Goal: Information Seeking & Learning: Check status

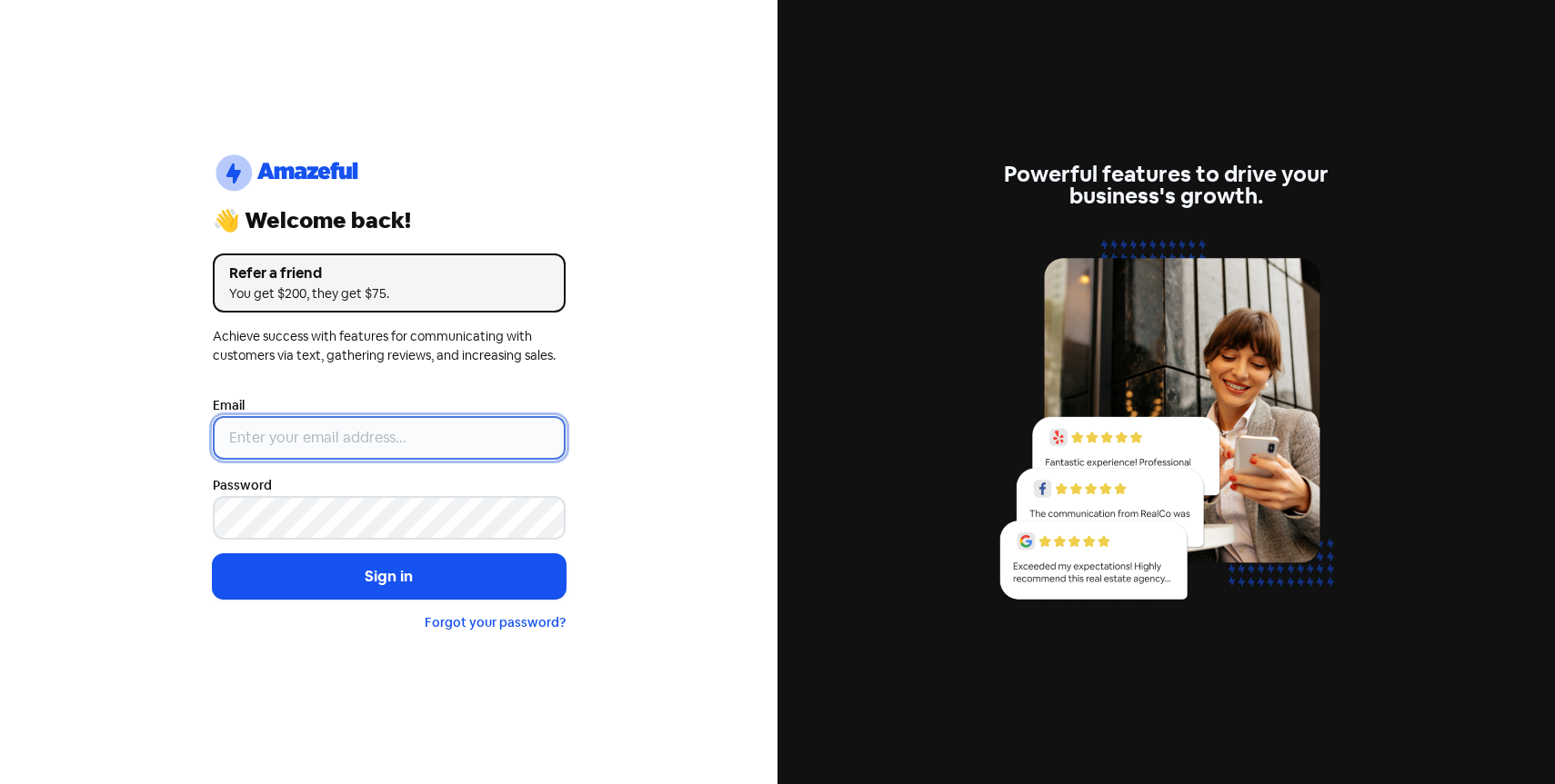
type input "[EMAIL_ADDRESS][DOMAIN_NAME]"
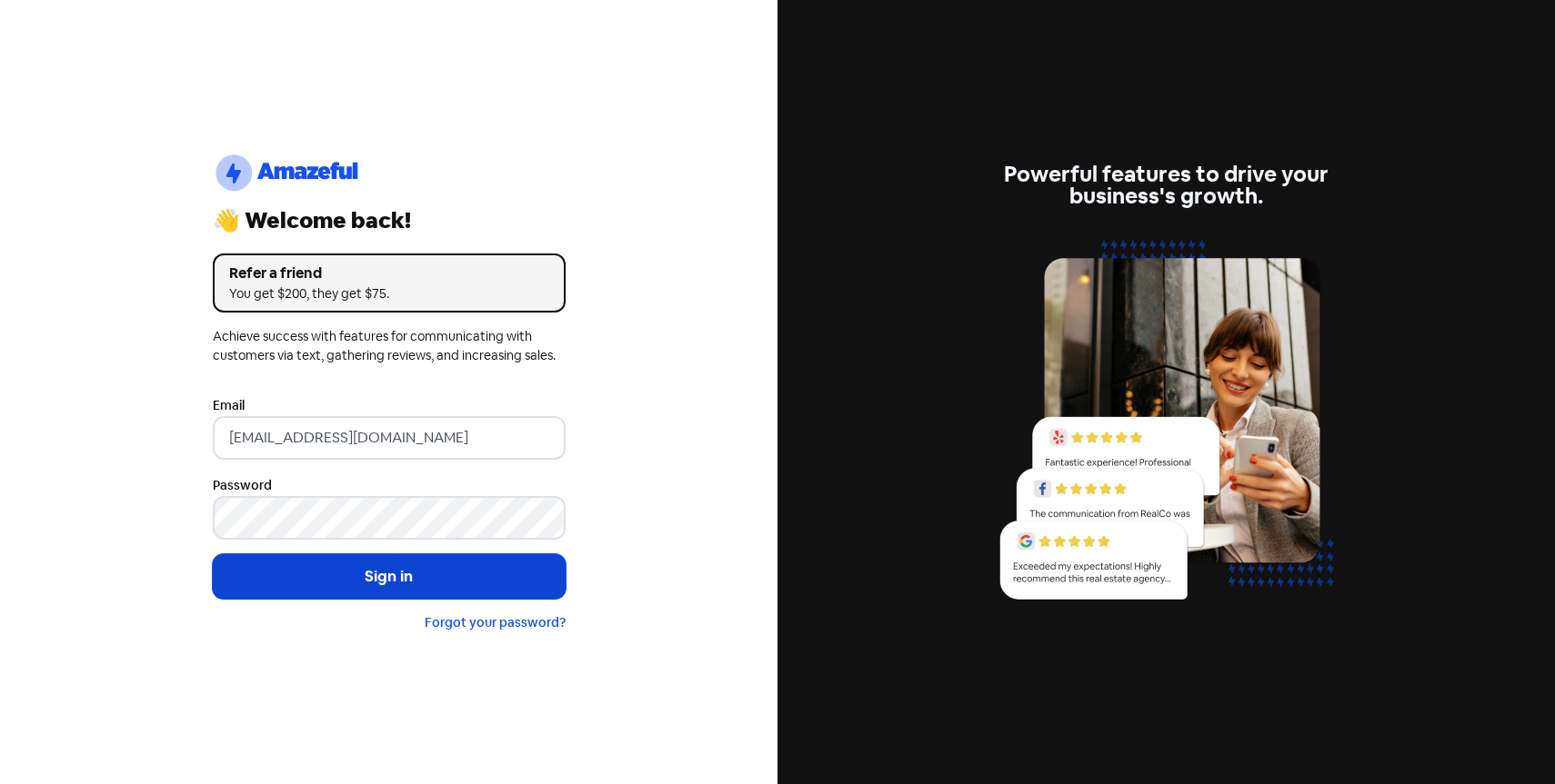
click at [332, 583] on button "Sign in" at bounding box center [389, 576] width 353 height 45
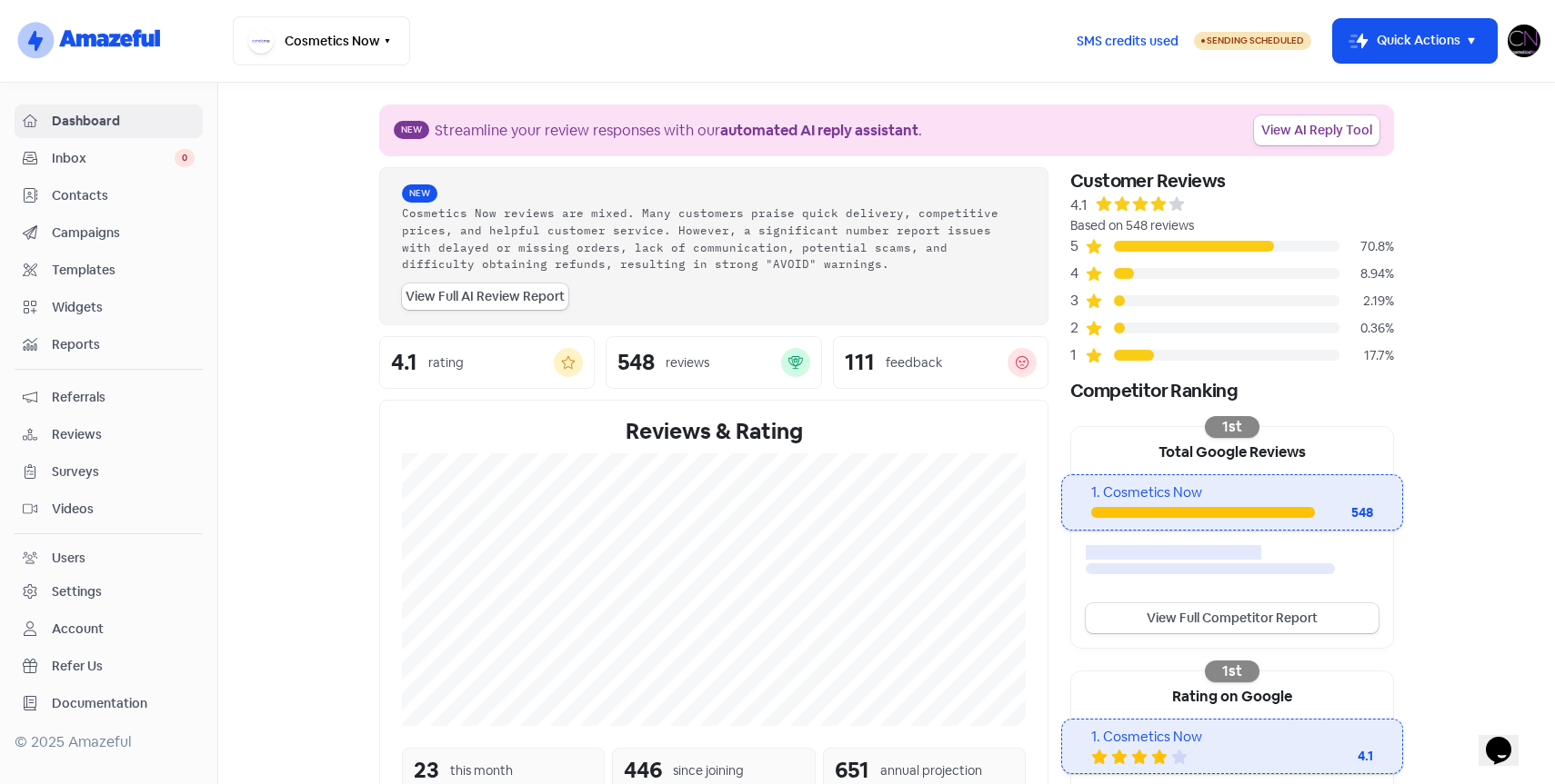
click at [112, 243] on div "Campaigns" at bounding box center [109, 233] width 172 height 21
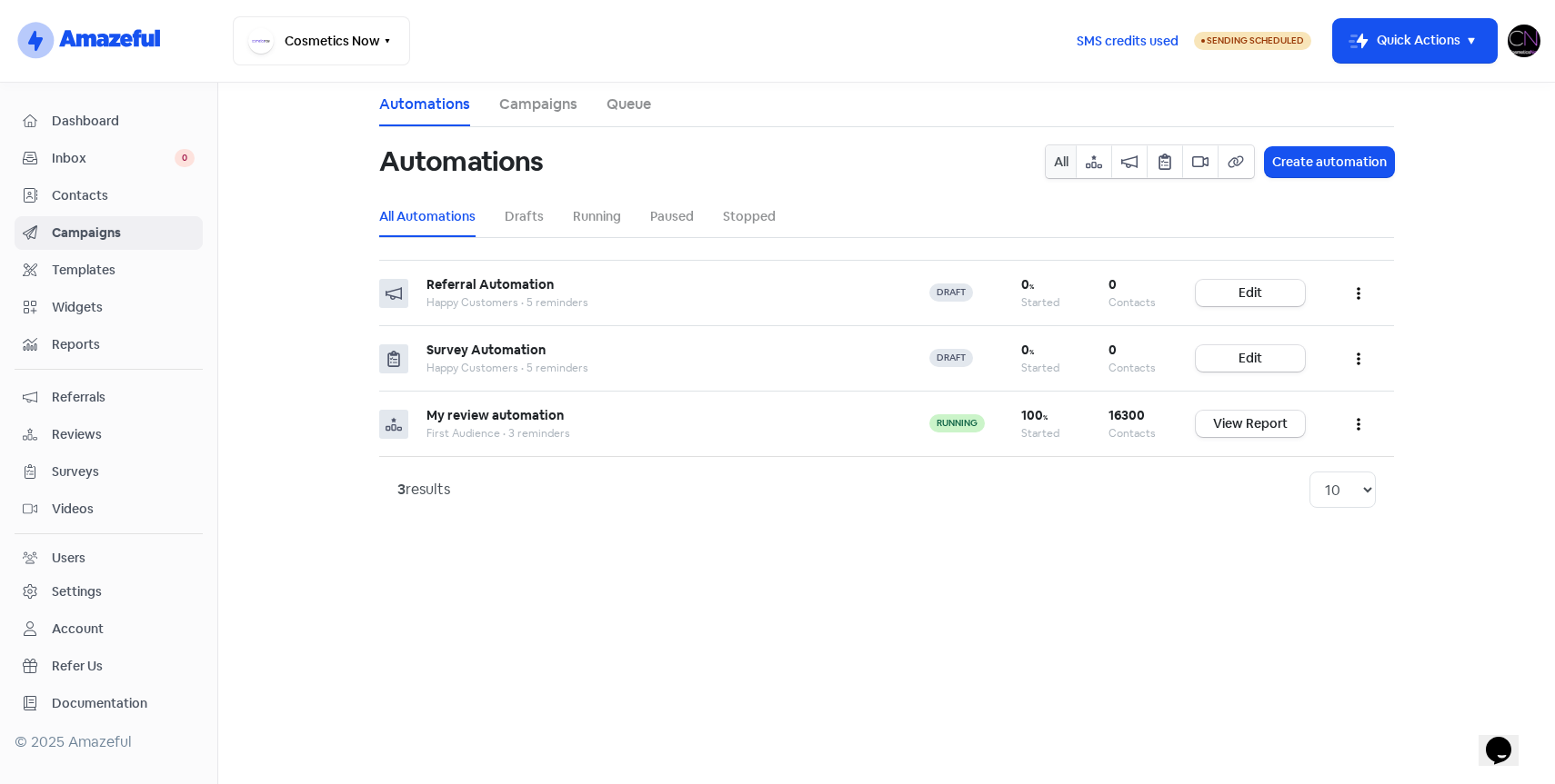
click at [97, 429] on span "Reviews" at bounding box center [122, 434] width 143 height 19
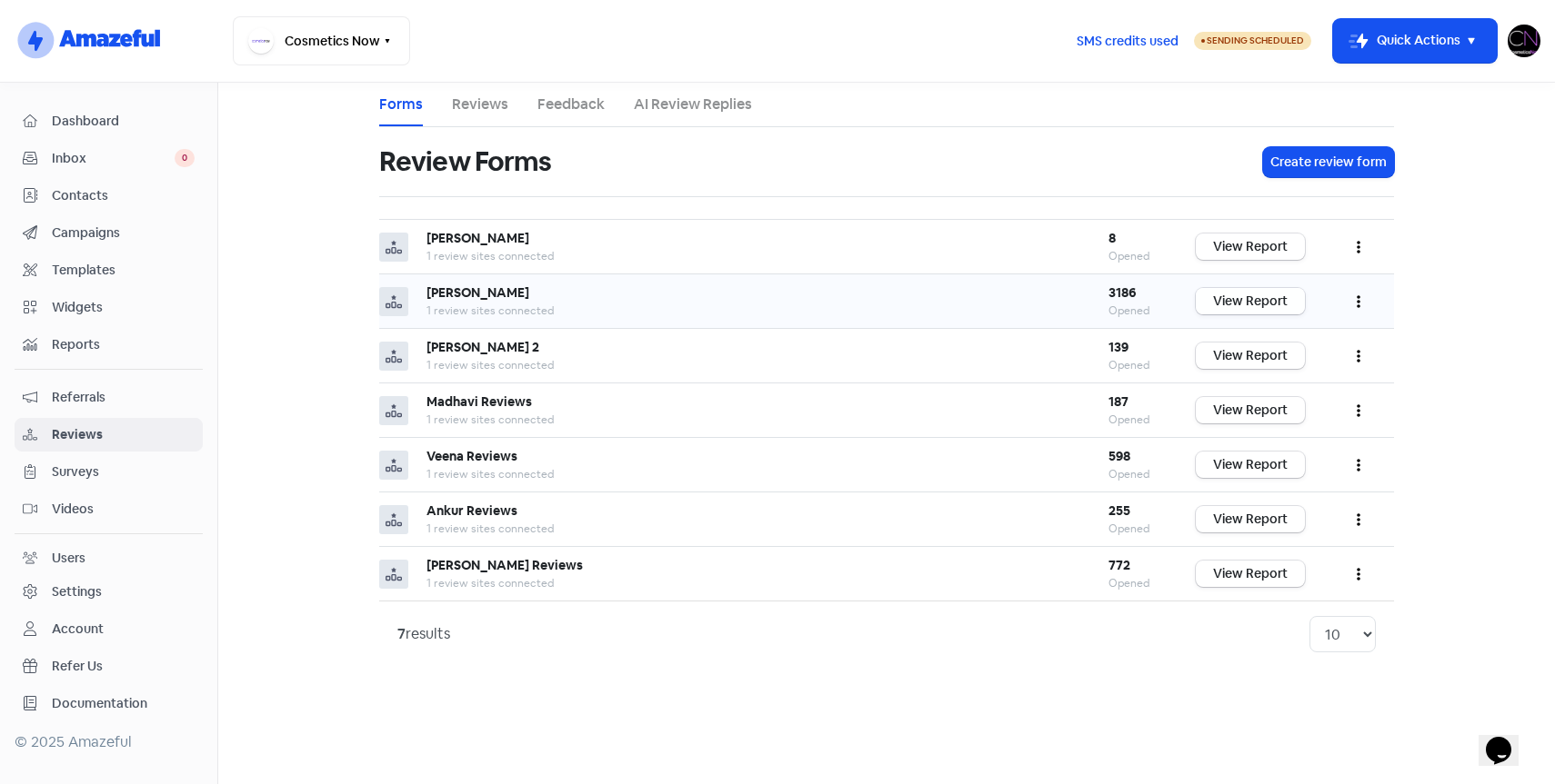
click at [1243, 294] on link "View Report" at bounding box center [1250, 301] width 110 height 27
click at [65, 420] on link "Reviews" at bounding box center [109, 434] width 188 height 34
click at [1359, 295] on icon "button" at bounding box center [1359, 302] width 4 height 15
click at [1265, 348] on link "Preview" at bounding box center [1298, 348] width 153 height 37
click at [61, 591] on div "Settings" at bounding box center [76, 592] width 50 height 19
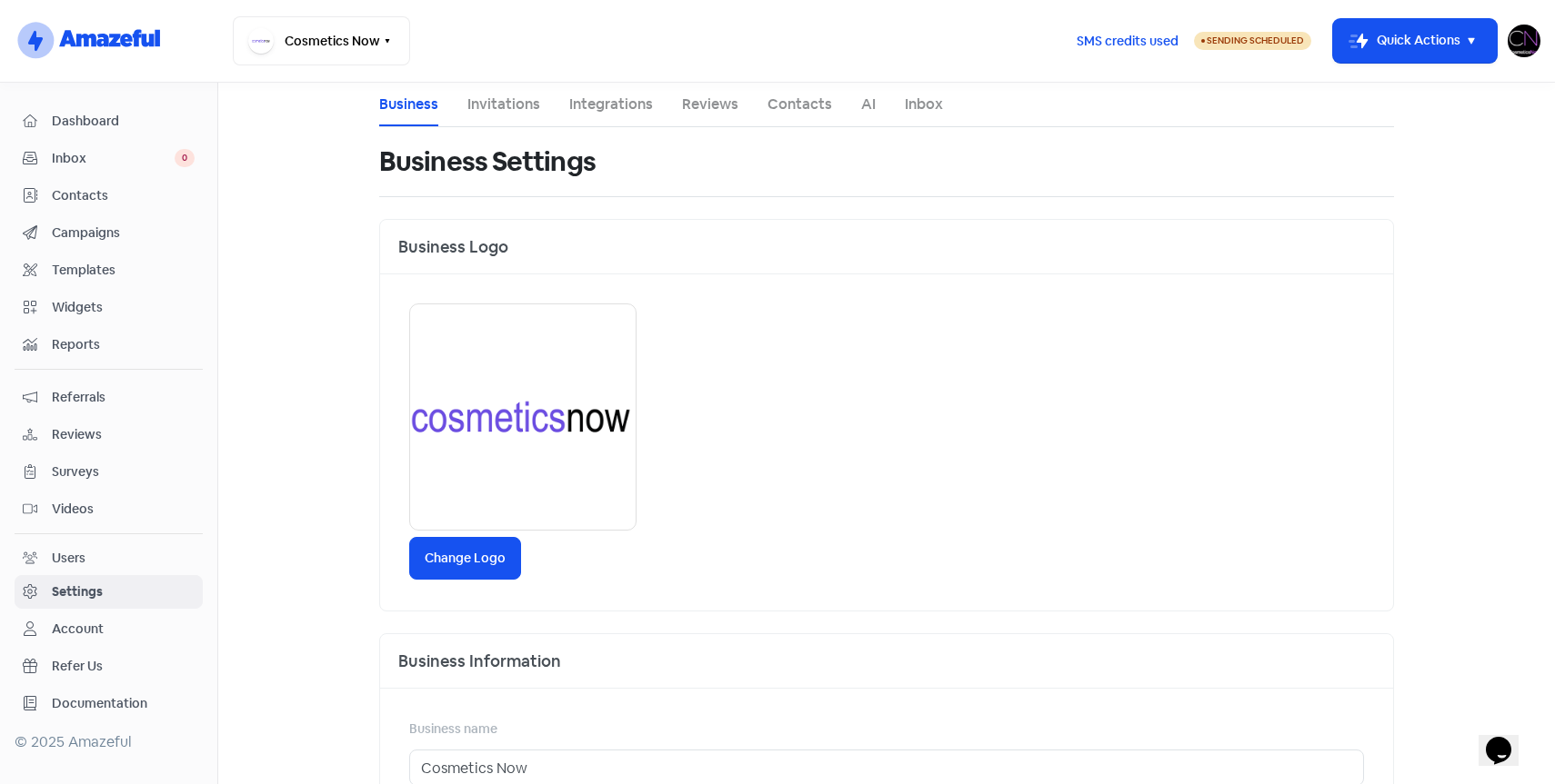
click at [628, 118] on li "Integrations" at bounding box center [610, 104] width 84 height 43
click at [630, 106] on link "Integrations" at bounding box center [610, 105] width 84 height 22
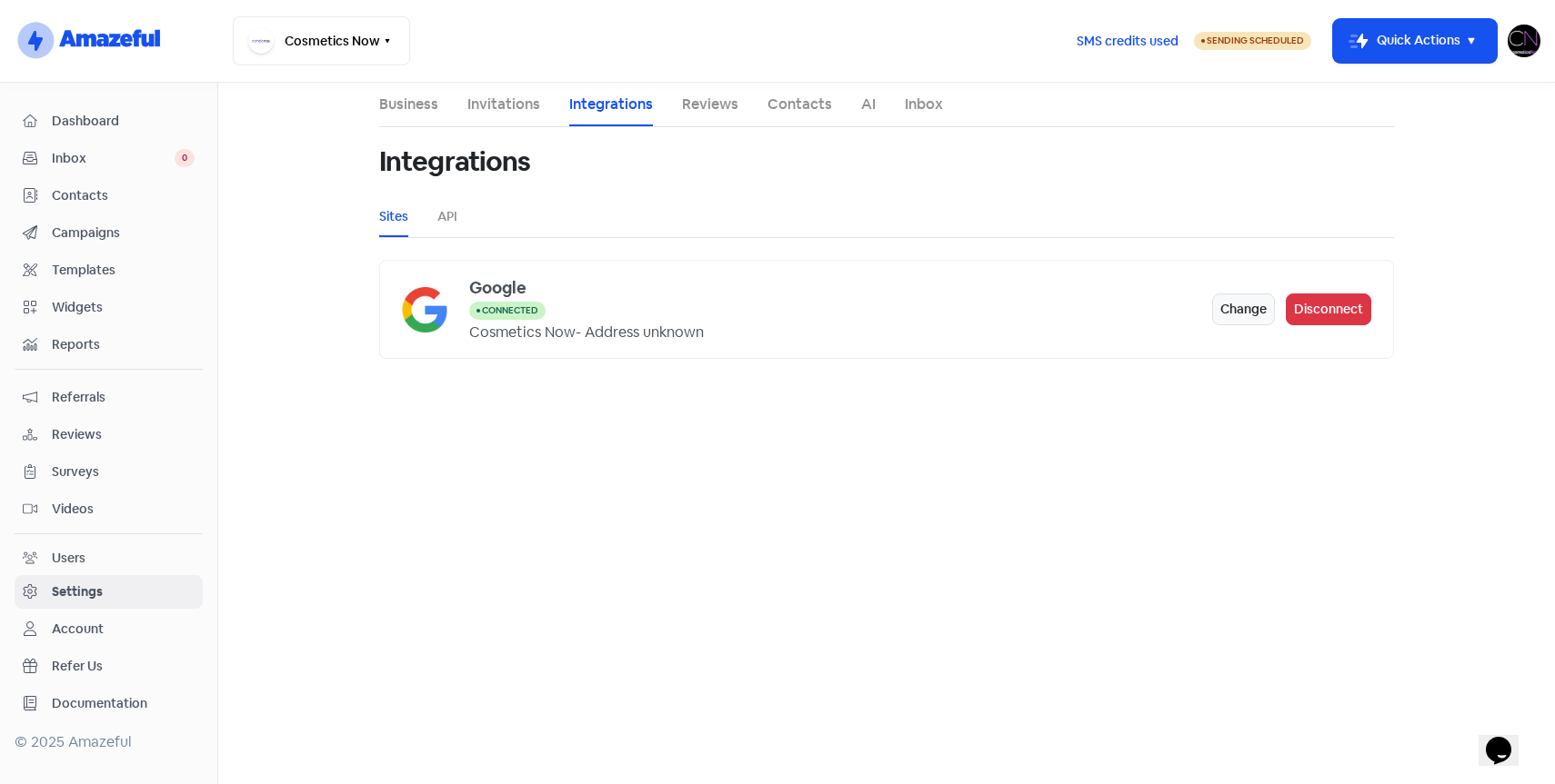
click at [720, 94] on link "Reviews" at bounding box center [710, 105] width 56 height 22
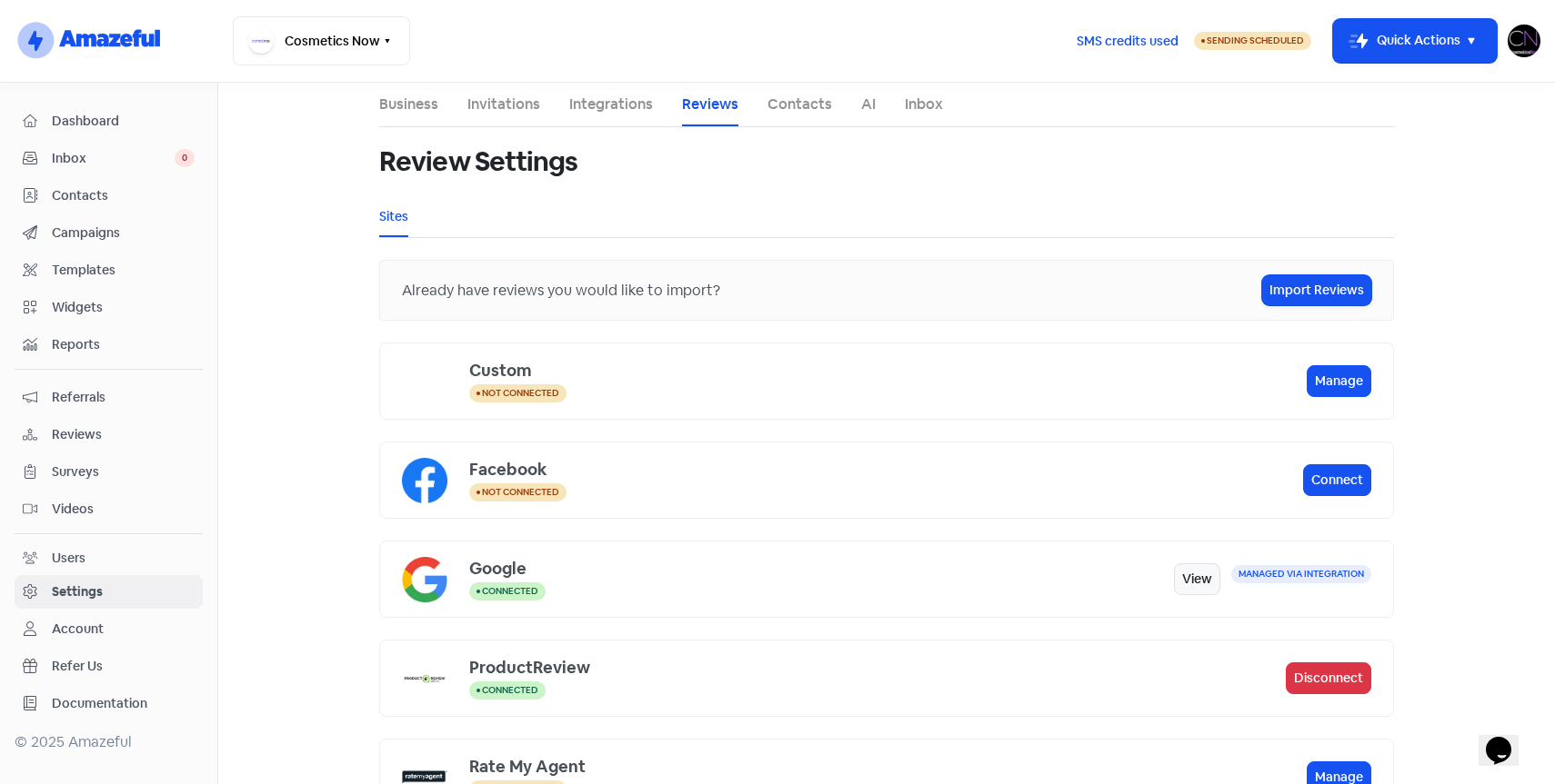
click at [106, 436] on span "Reviews" at bounding box center [122, 434] width 143 height 19
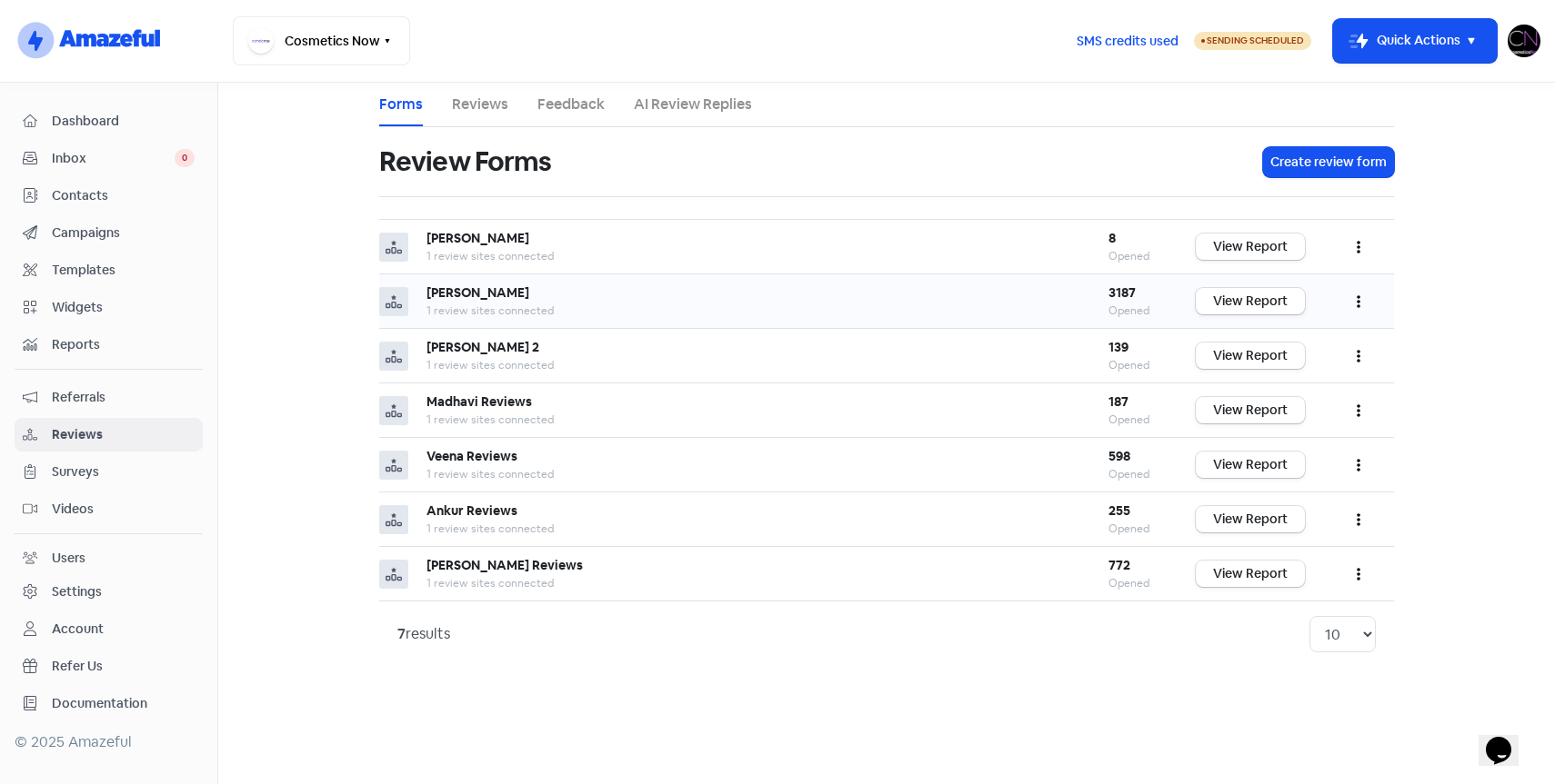
click at [1358, 306] on icon "button" at bounding box center [1359, 303] width 4 height 13
click at [1281, 377] on link "Edit" at bounding box center [1298, 384] width 153 height 37
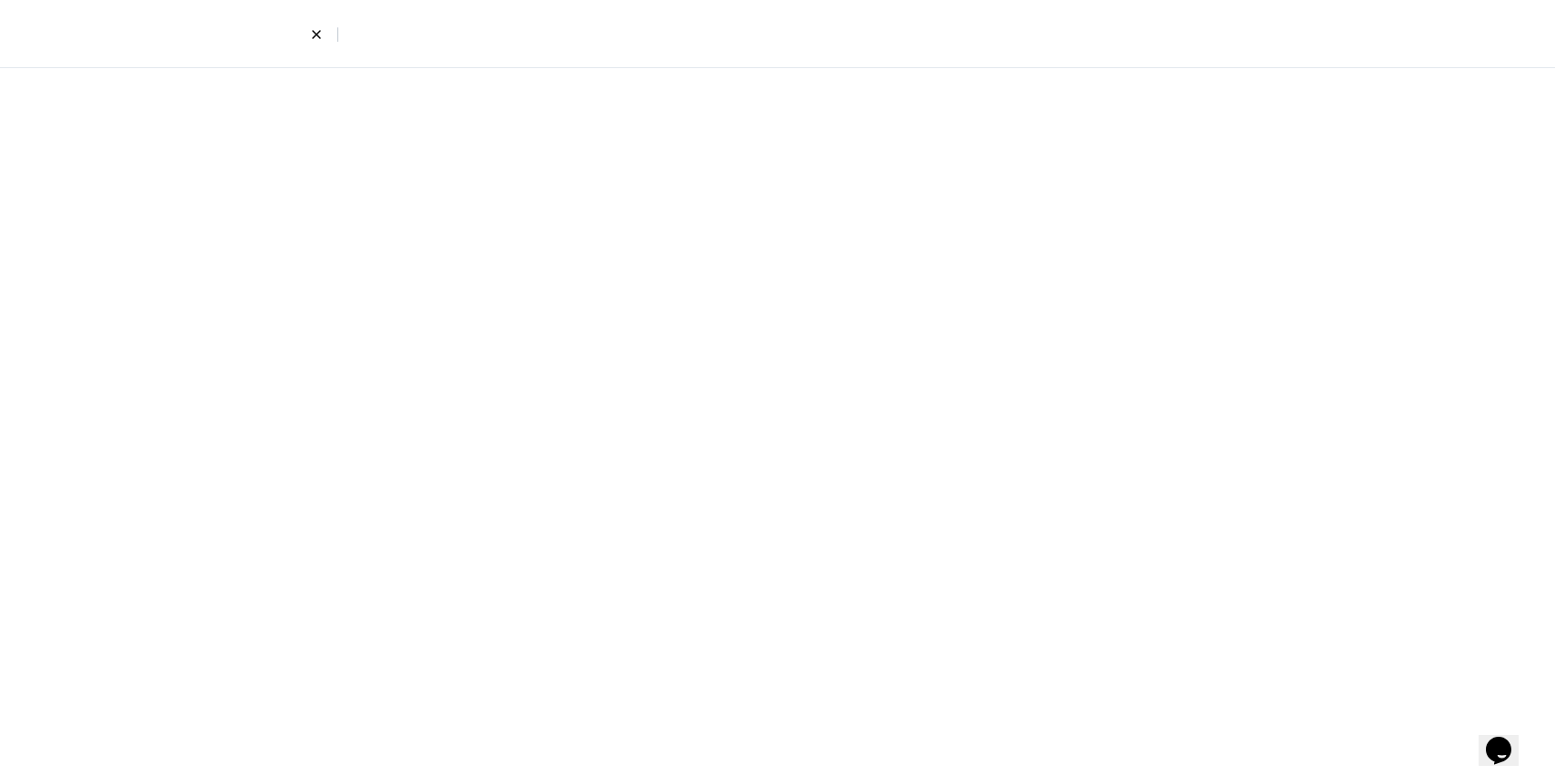
select select "7"
select select "4"
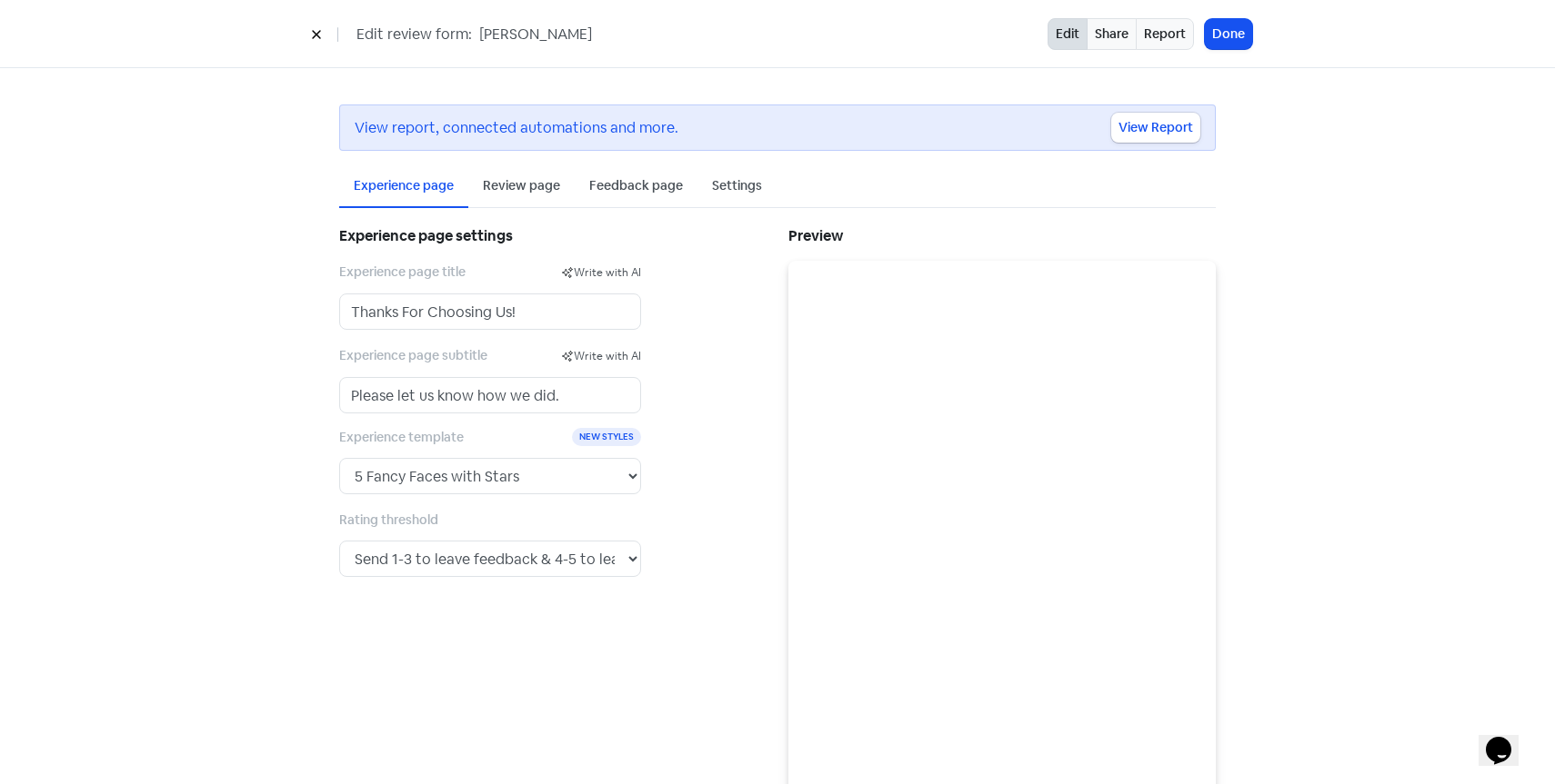
click at [318, 37] on icon at bounding box center [317, 35] width 11 height 11
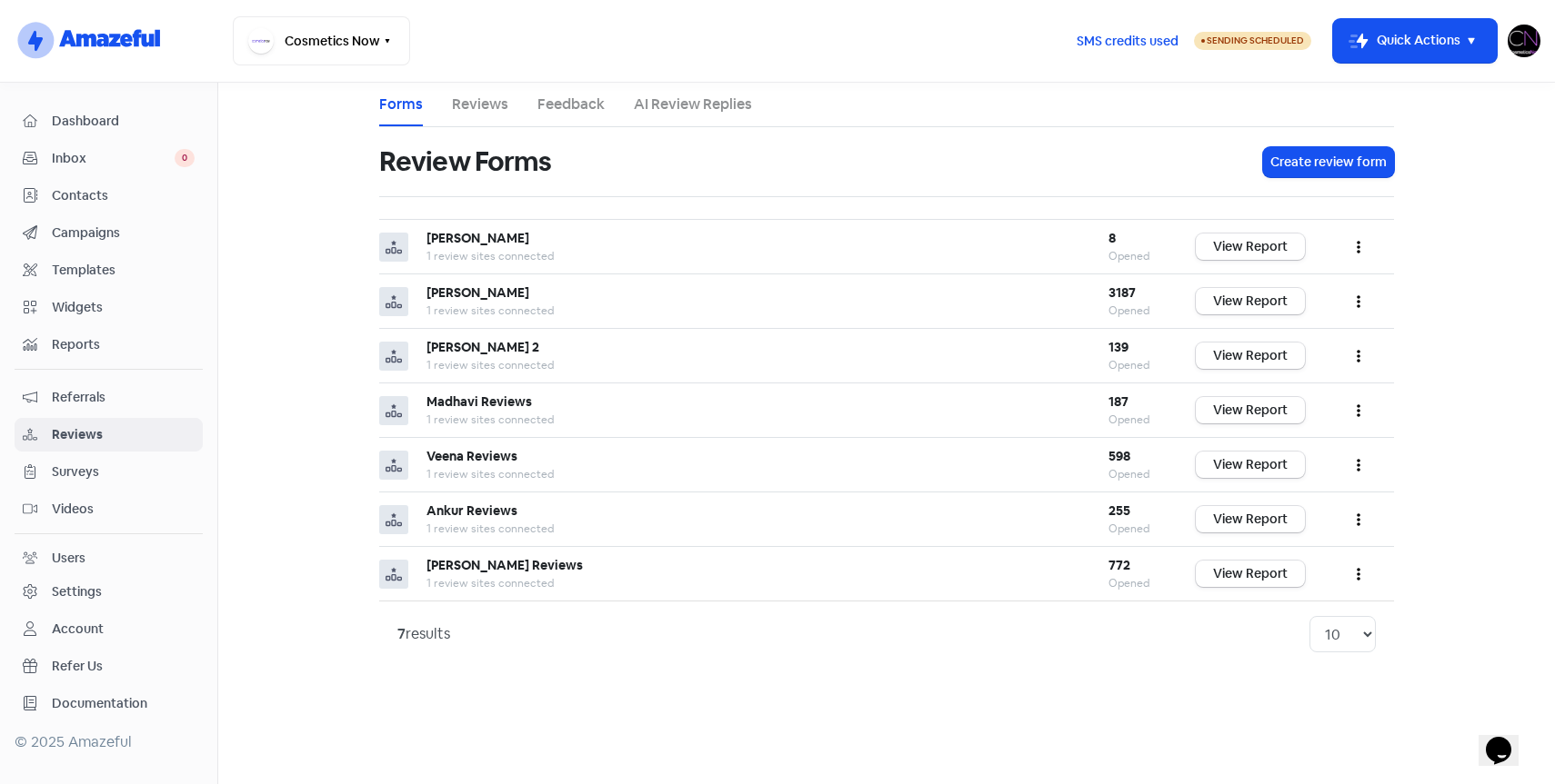
click at [59, 632] on div "Account" at bounding box center [77, 629] width 52 height 19
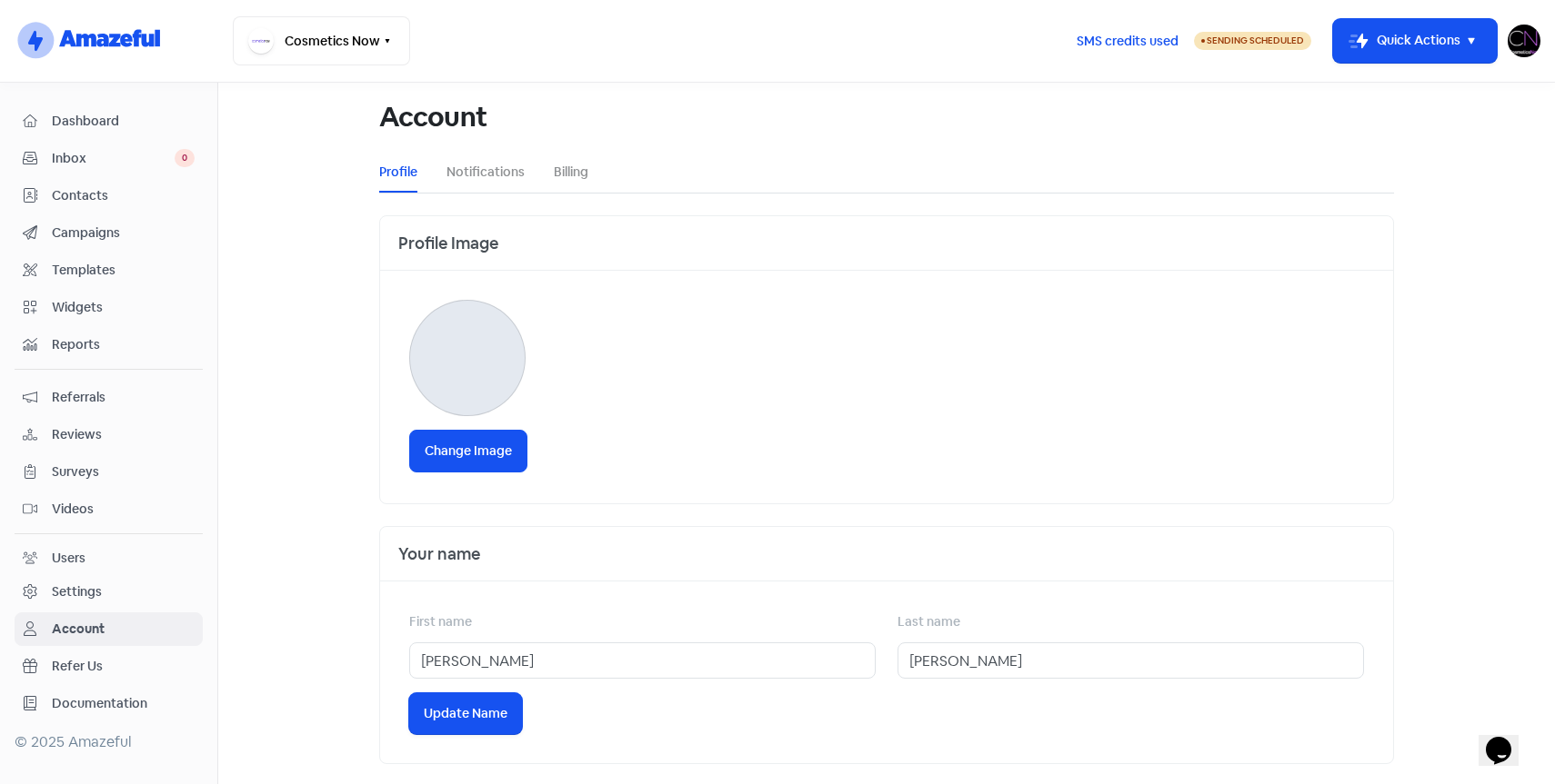
click at [73, 603] on link "Settings" at bounding box center [109, 592] width 188 height 34
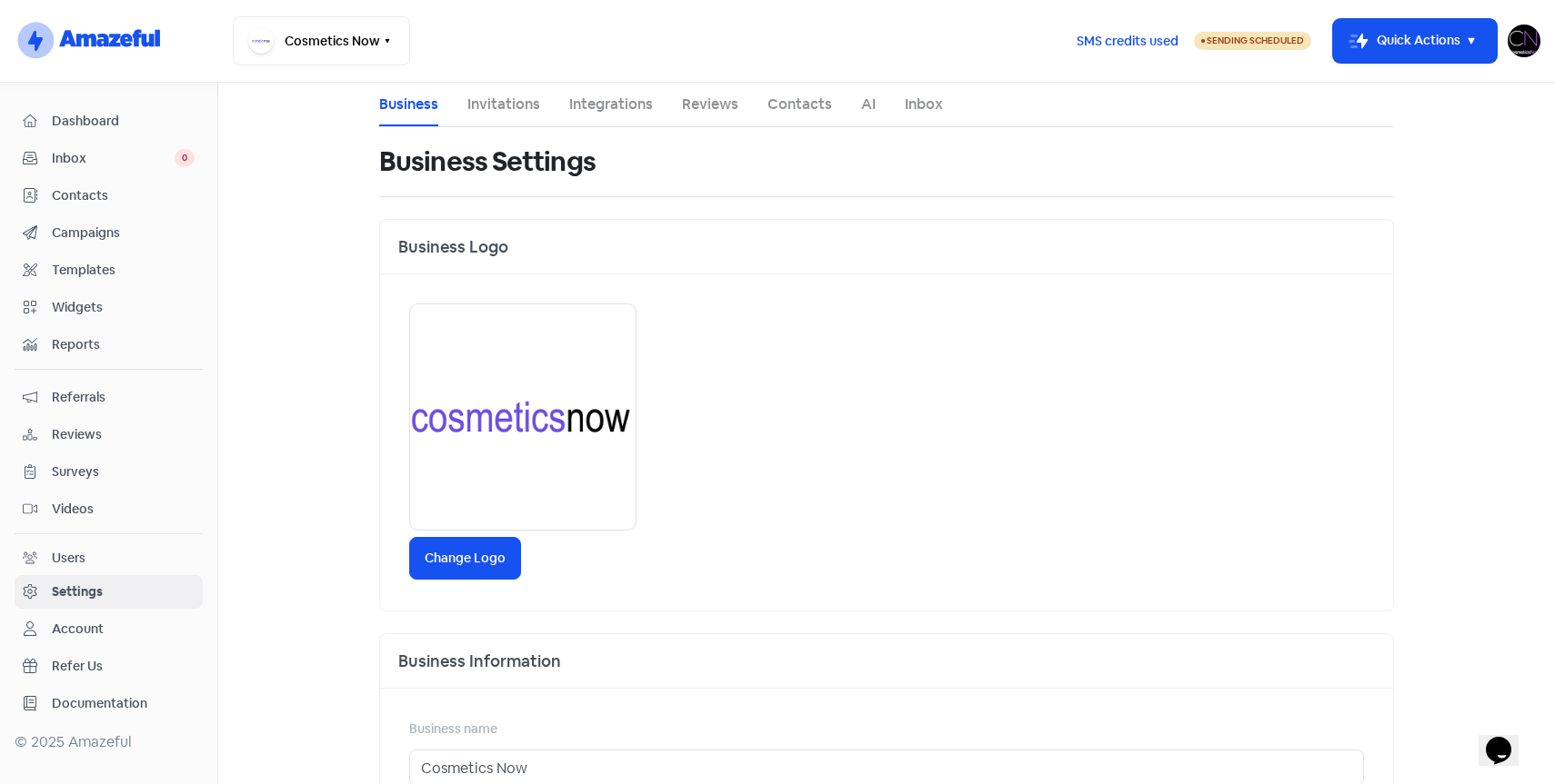
click at [600, 113] on link "Integrations" at bounding box center [610, 105] width 84 height 22
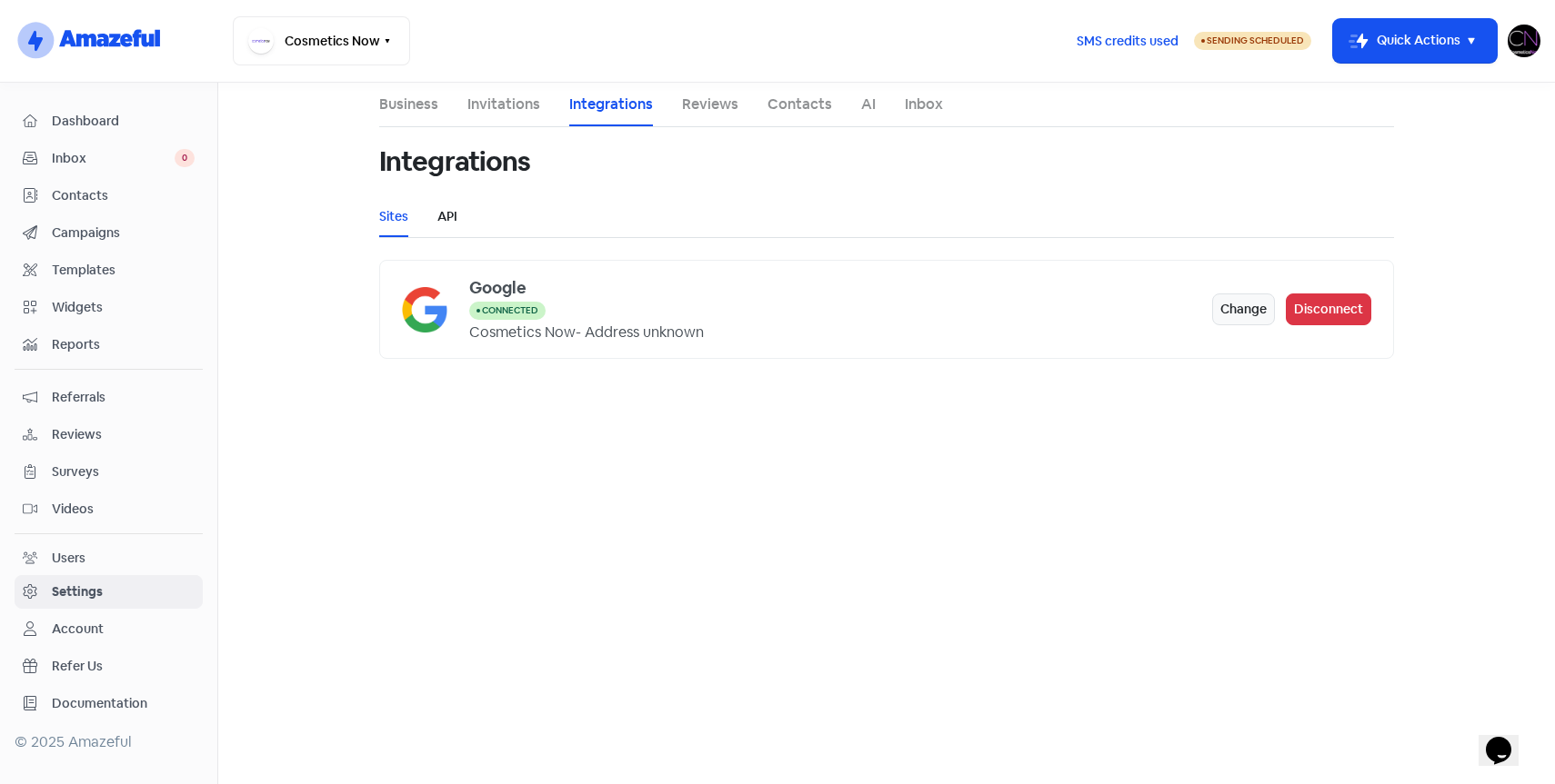
click at [451, 215] on link "API" at bounding box center [447, 216] width 20 height 19
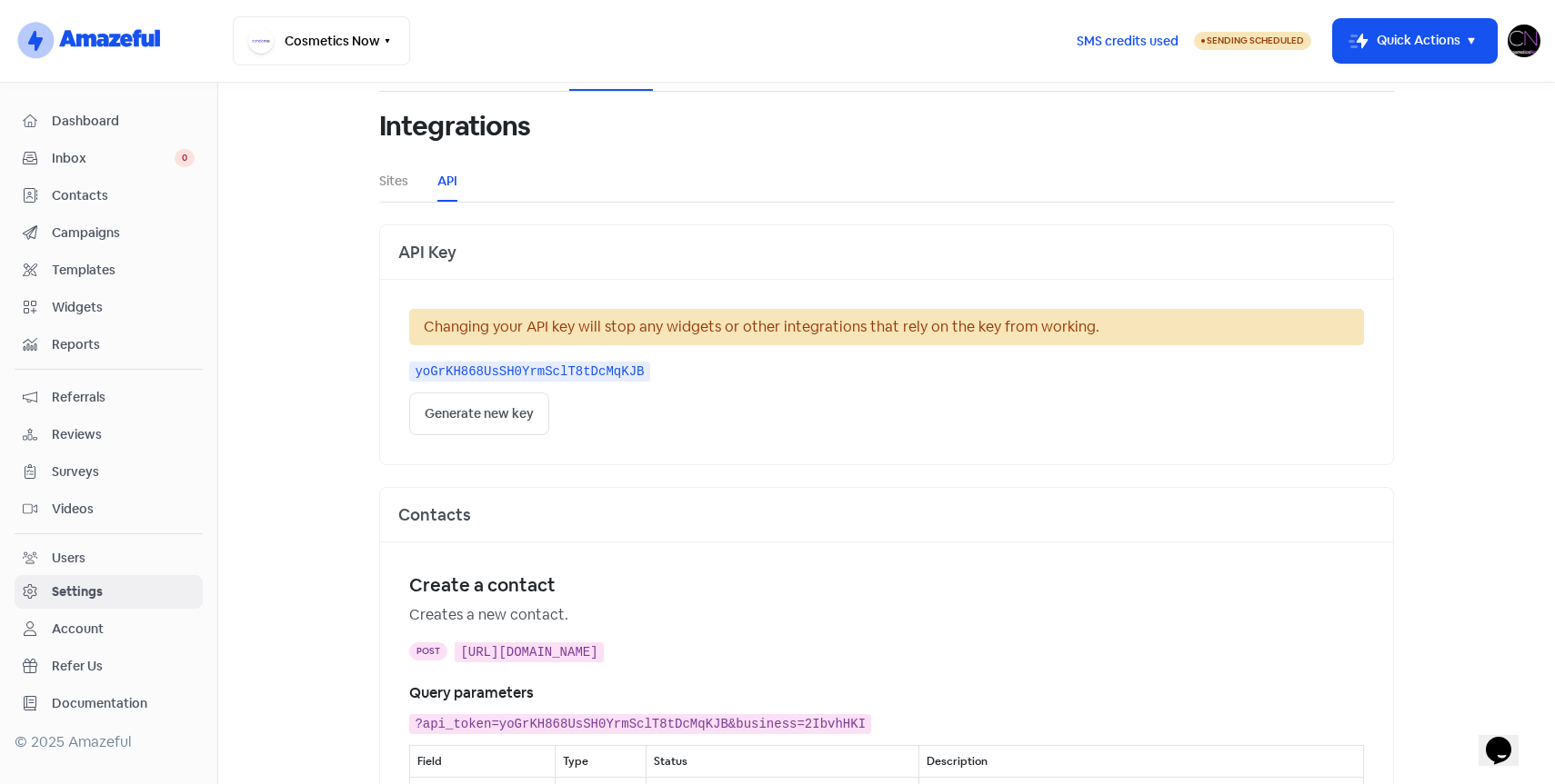
scroll to position [37, 0]
click at [71, 340] on span "Reports" at bounding box center [122, 344] width 143 height 19
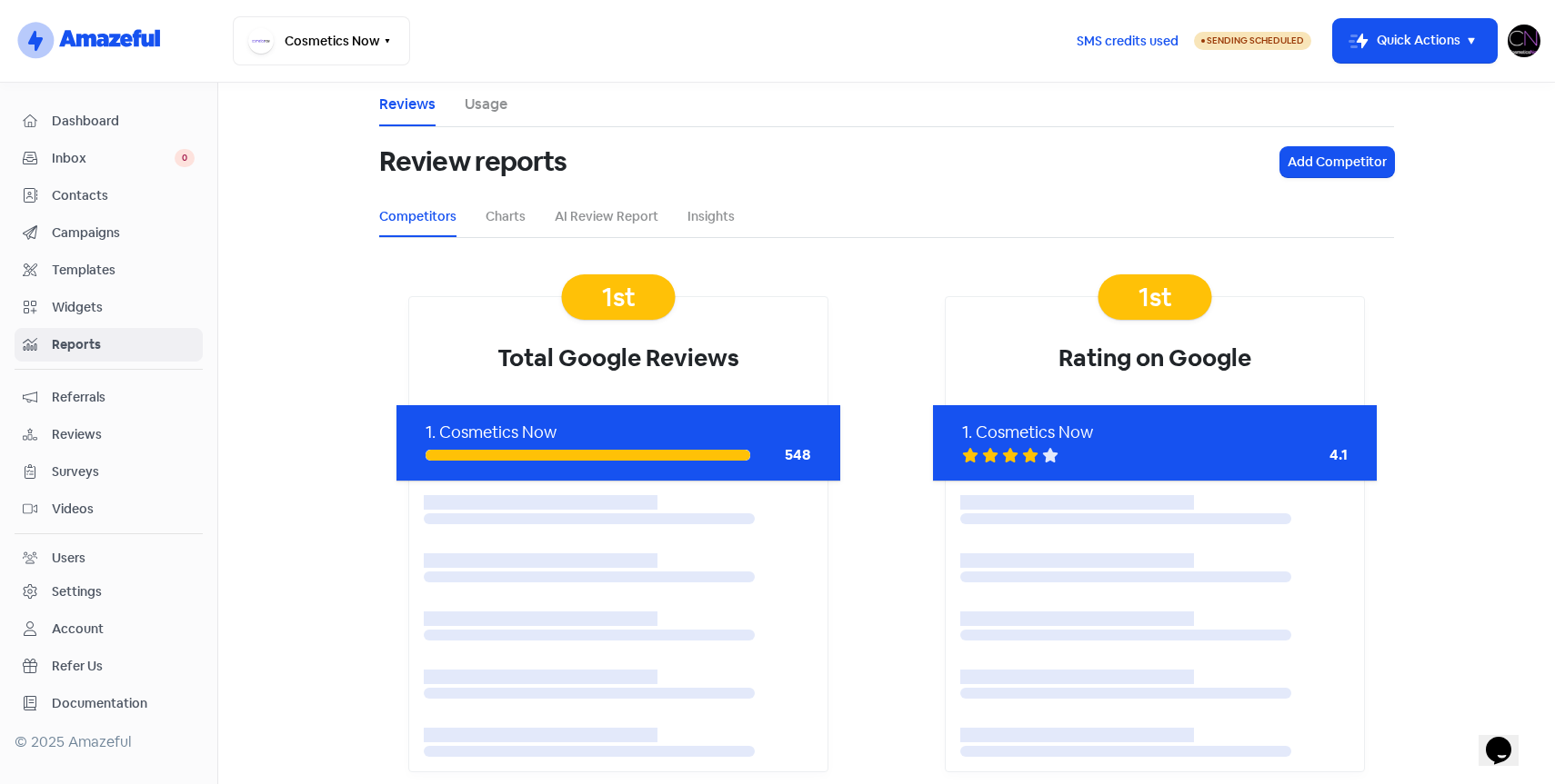
click at [489, 110] on link "Usage" at bounding box center [486, 105] width 42 height 22
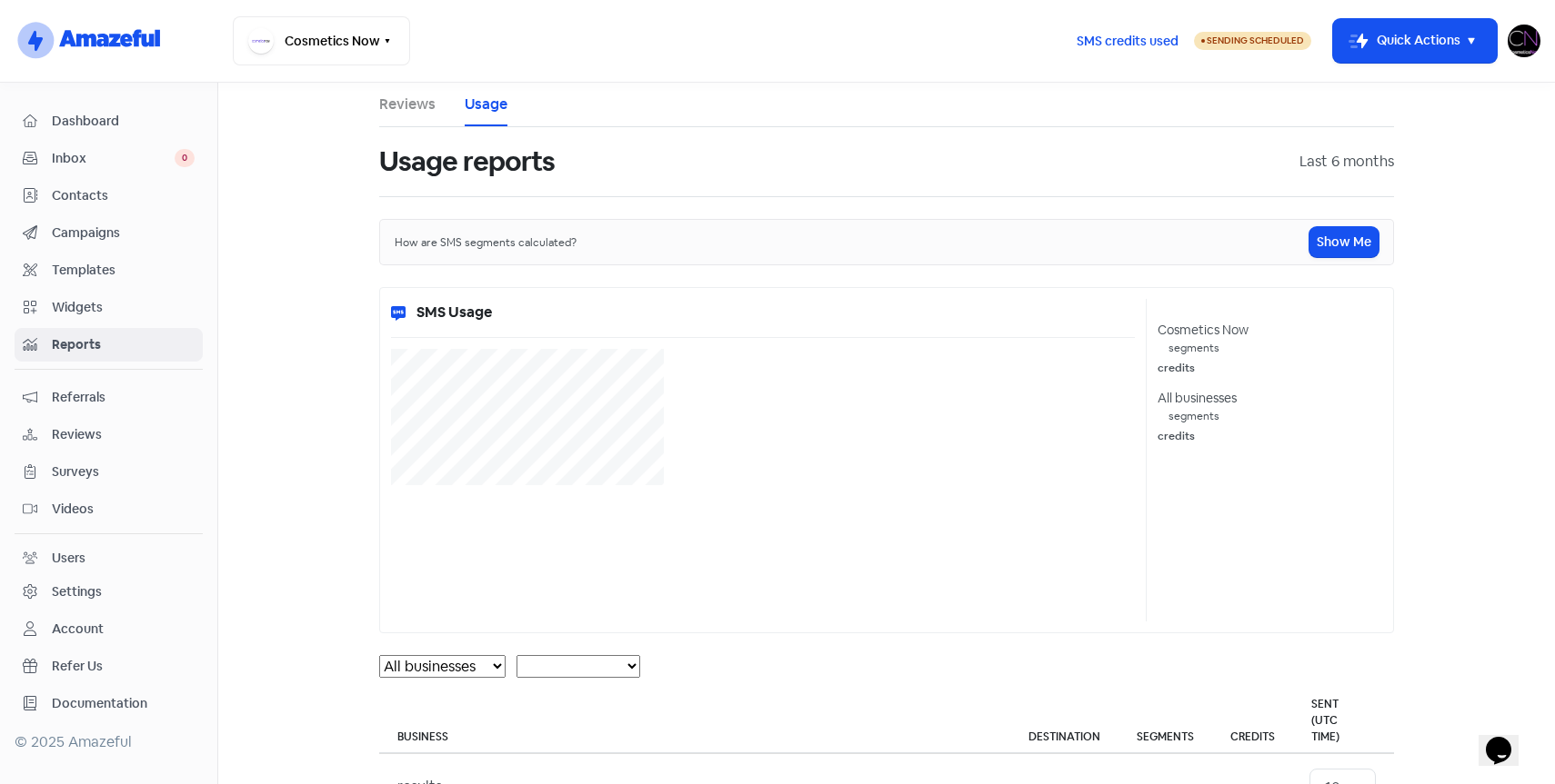
select select "[object Object]"
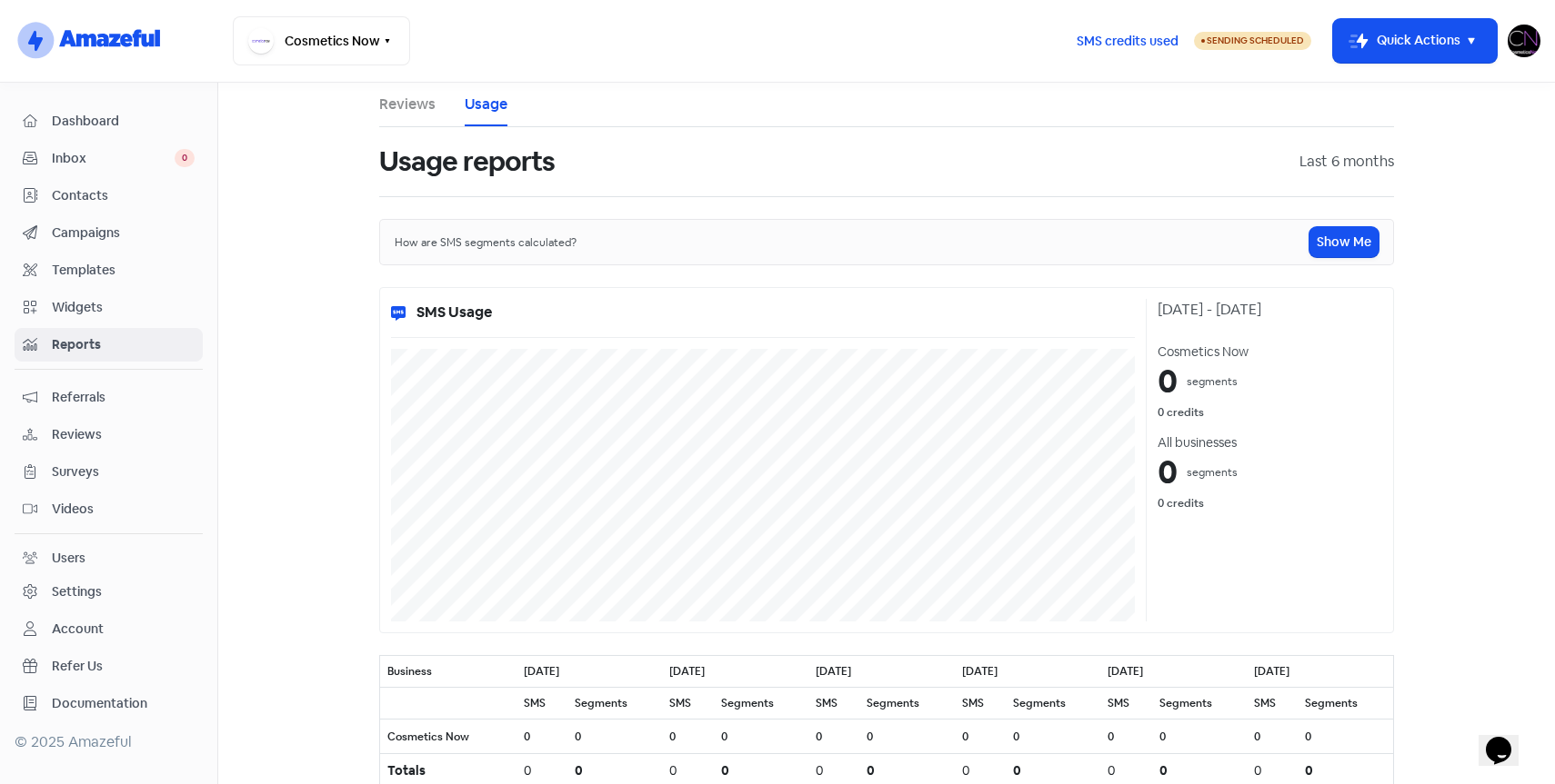
click at [75, 238] on span "Campaigns" at bounding box center [122, 233] width 143 height 19
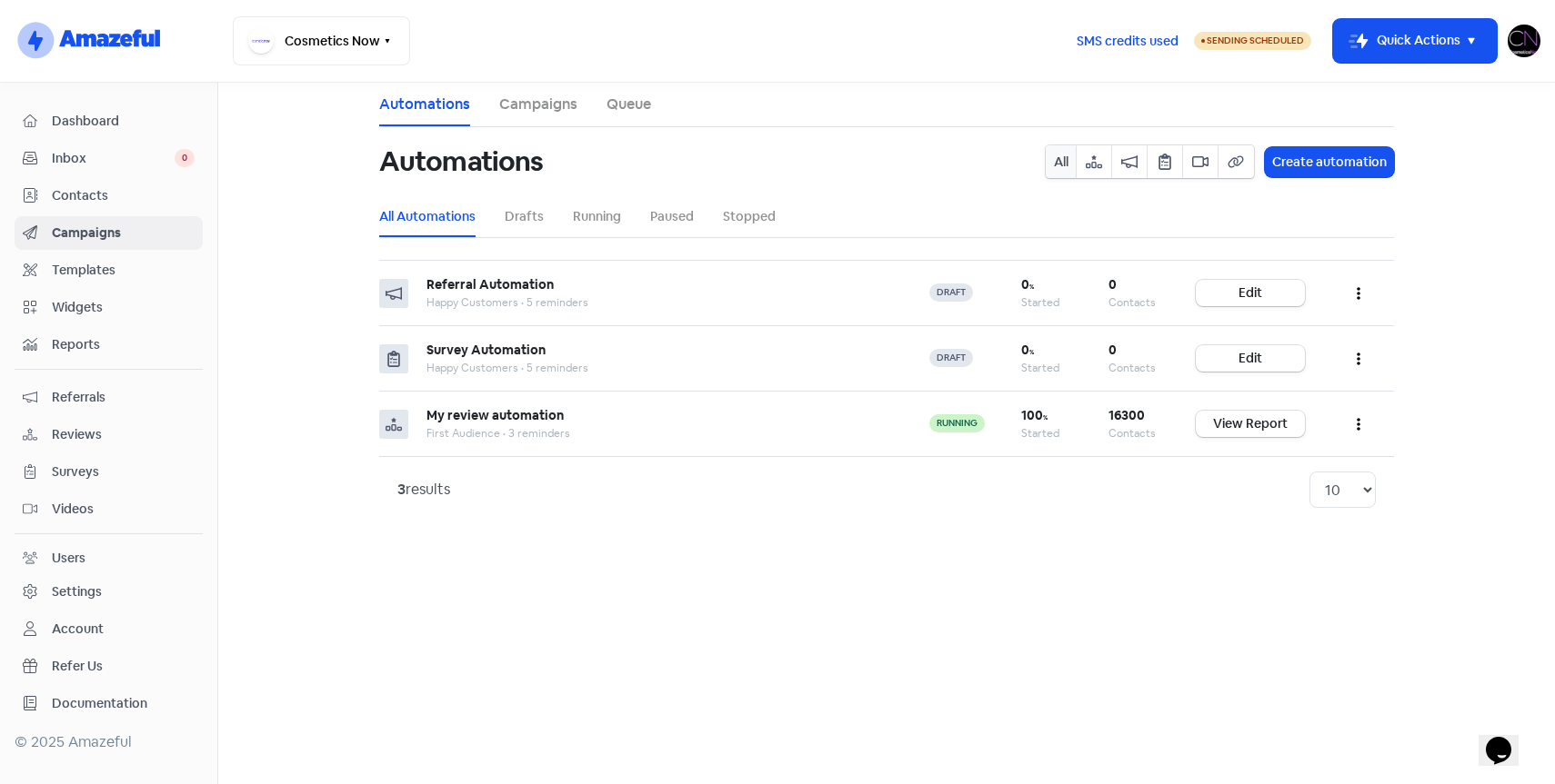
click at [607, 105] on link "Queue" at bounding box center [629, 105] width 44 height 22
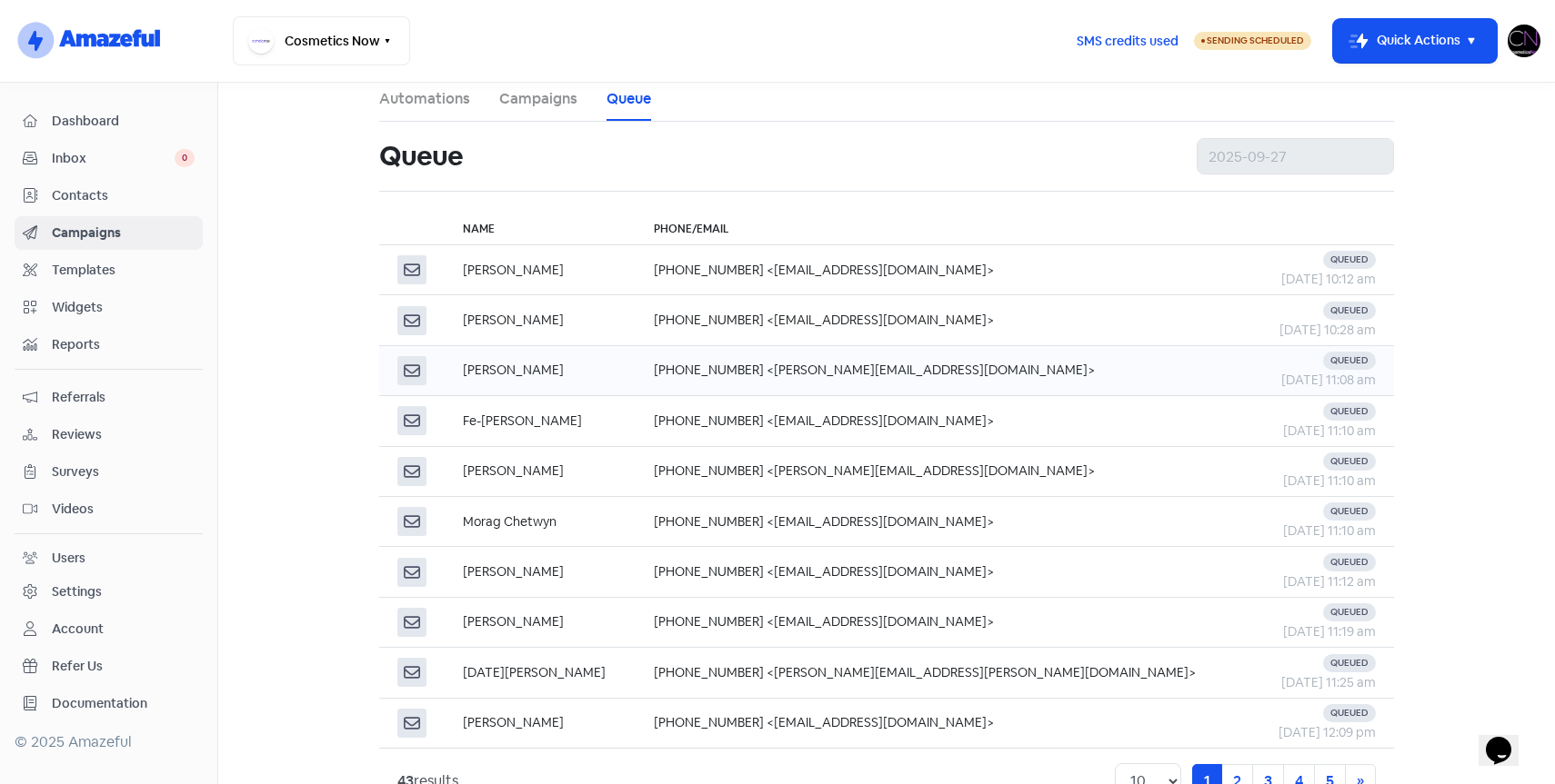
scroll to position [62, 0]
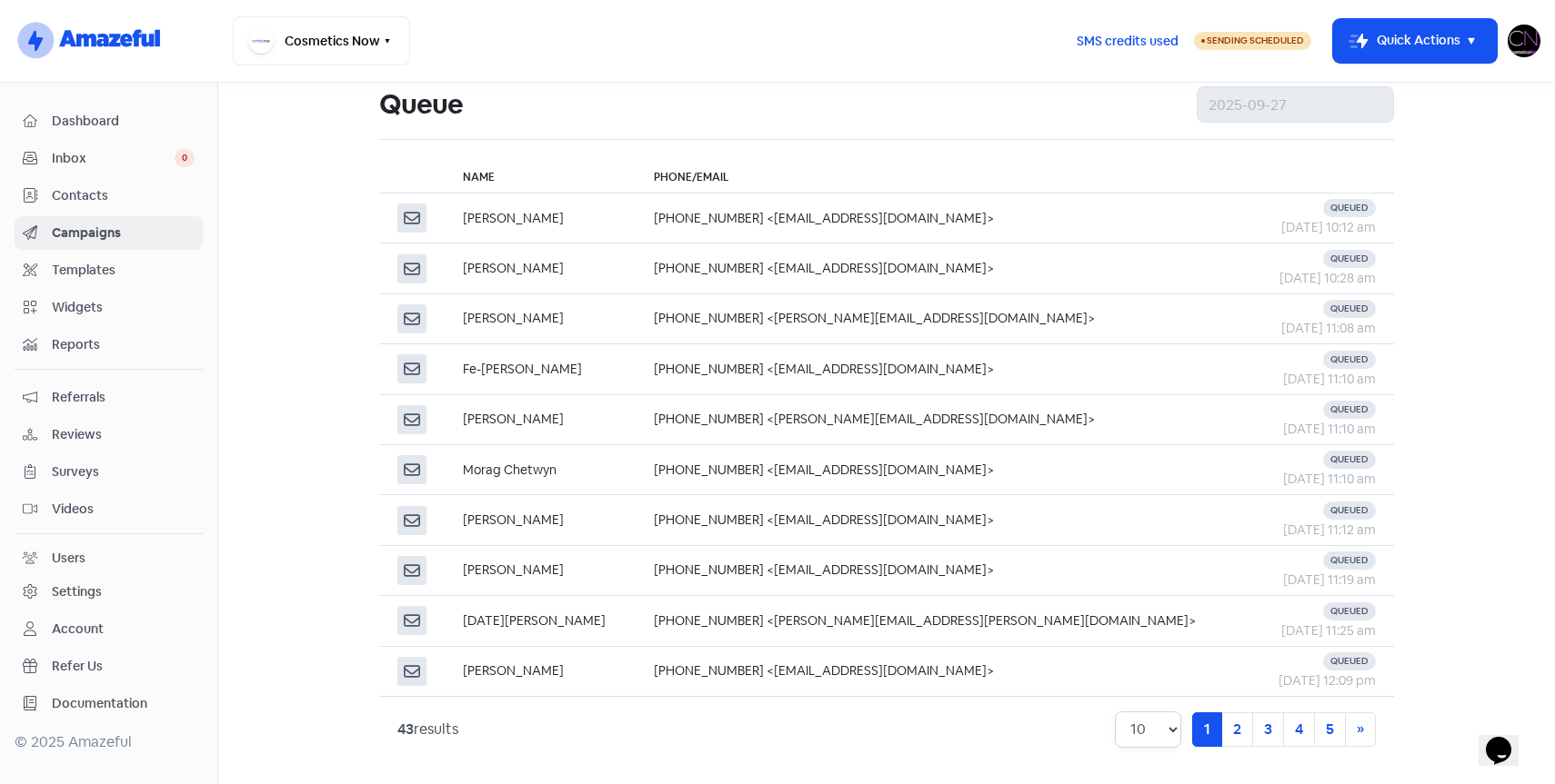
click at [1157, 729] on select "10 20 30 50 100" at bounding box center [1148, 730] width 66 height 37
select select "100"
click at [1115, 711] on select "10 20 30 50 100" at bounding box center [1148, 730] width 66 height 37
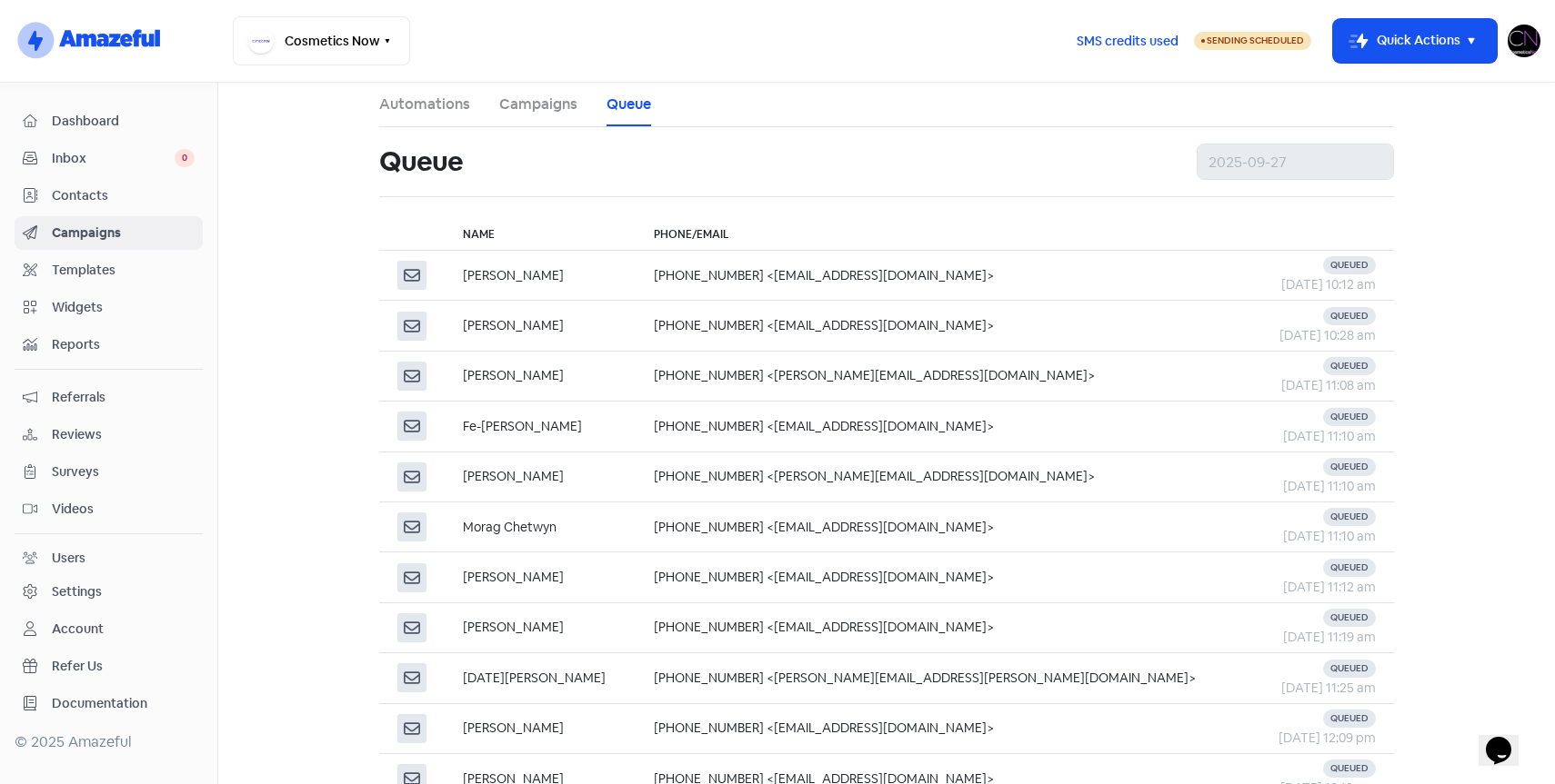
click at [530, 110] on link "Campaigns" at bounding box center [538, 105] width 78 height 22
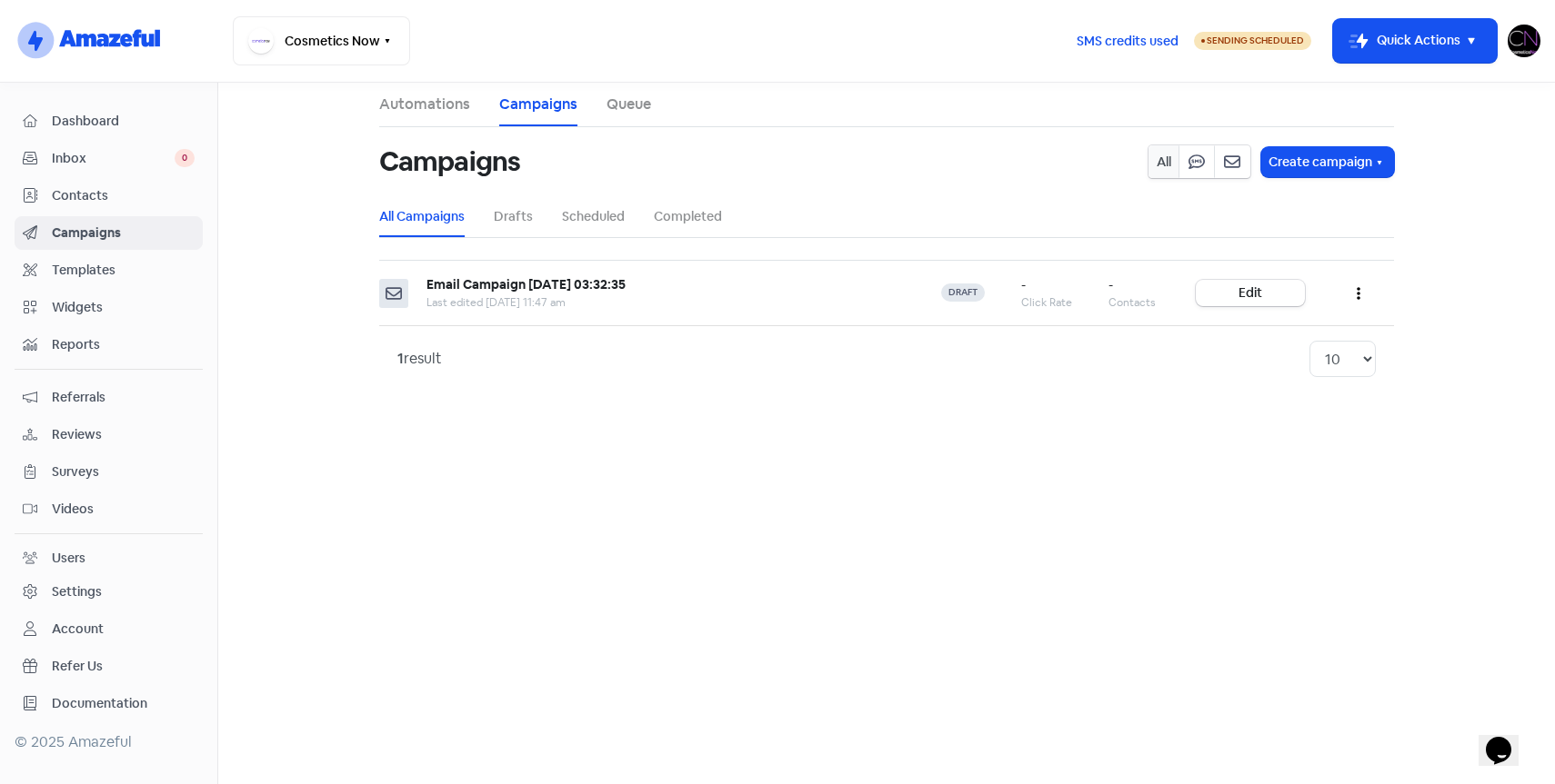
click at [444, 106] on link "Automations" at bounding box center [424, 105] width 91 height 22
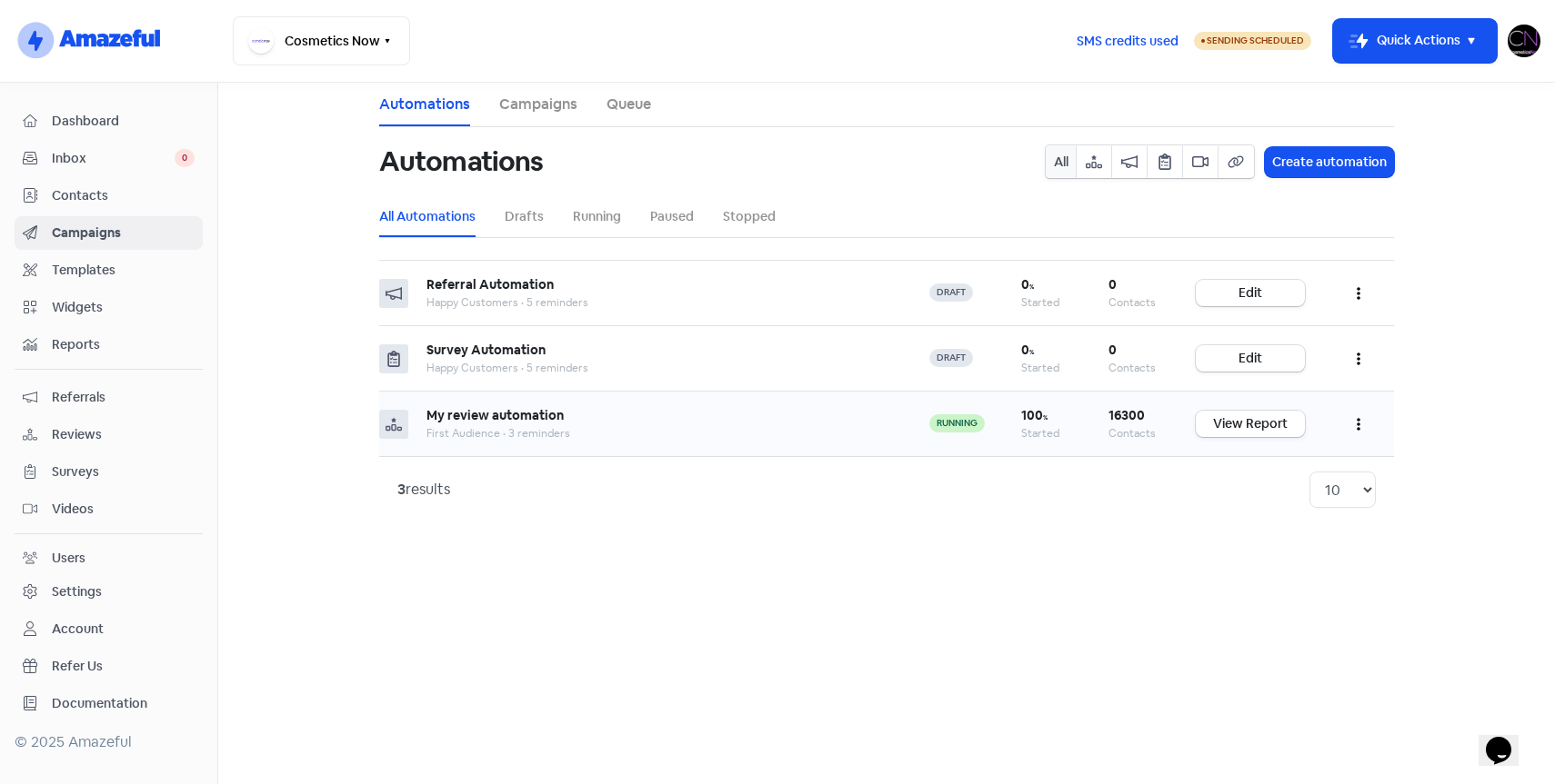
click at [1362, 428] on button "button" at bounding box center [1359, 424] width 35 height 42
click at [1093, 572] on main "Automations Campaigns Queue Automations All Create automation All Automations D…" at bounding box center [887, 433] width 1337 height 701
click at [1217, 428] on link "View Report" at bounding box center [1250, 423] width 110 height 27
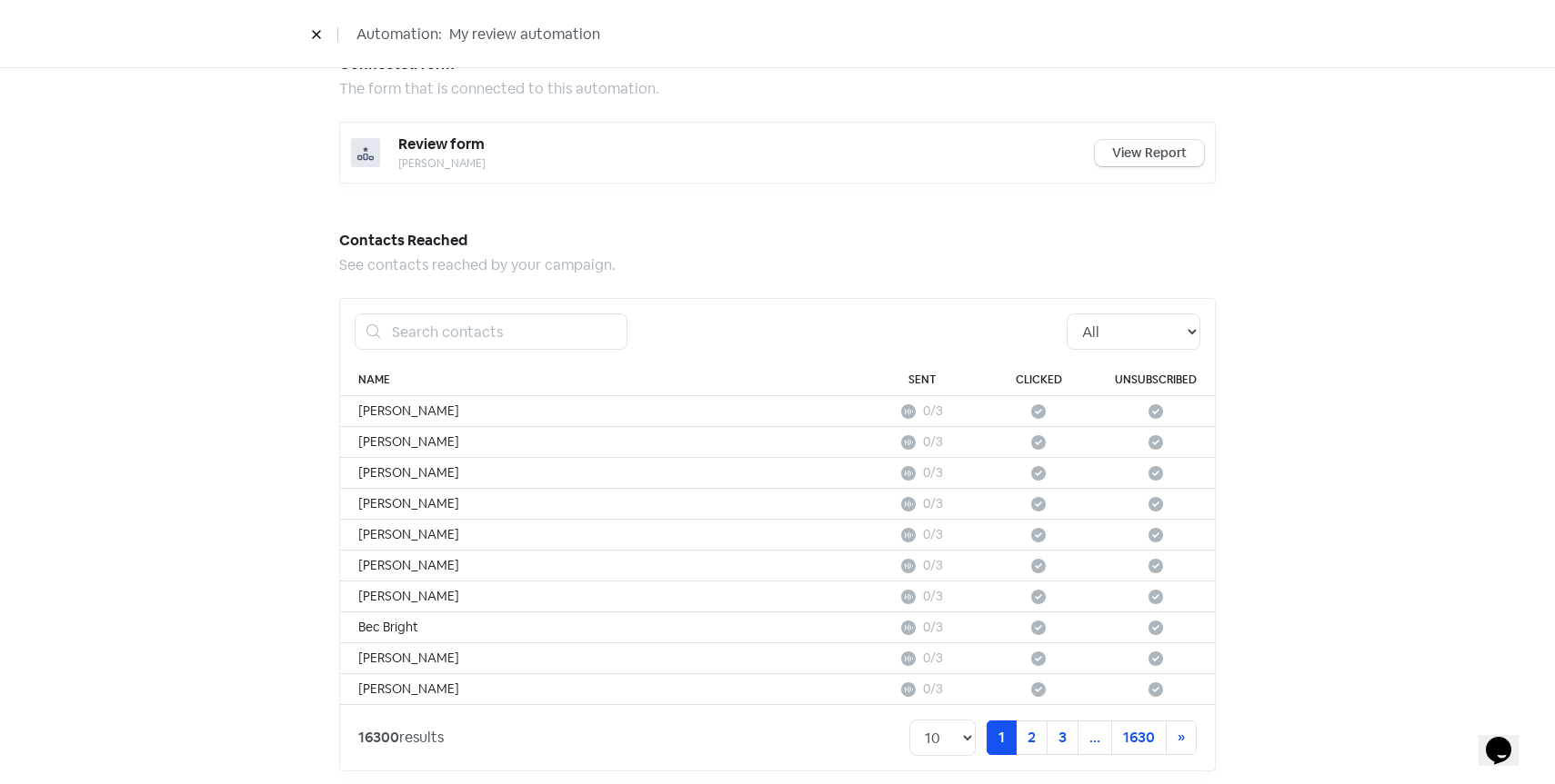
scroll to position [963, 0]
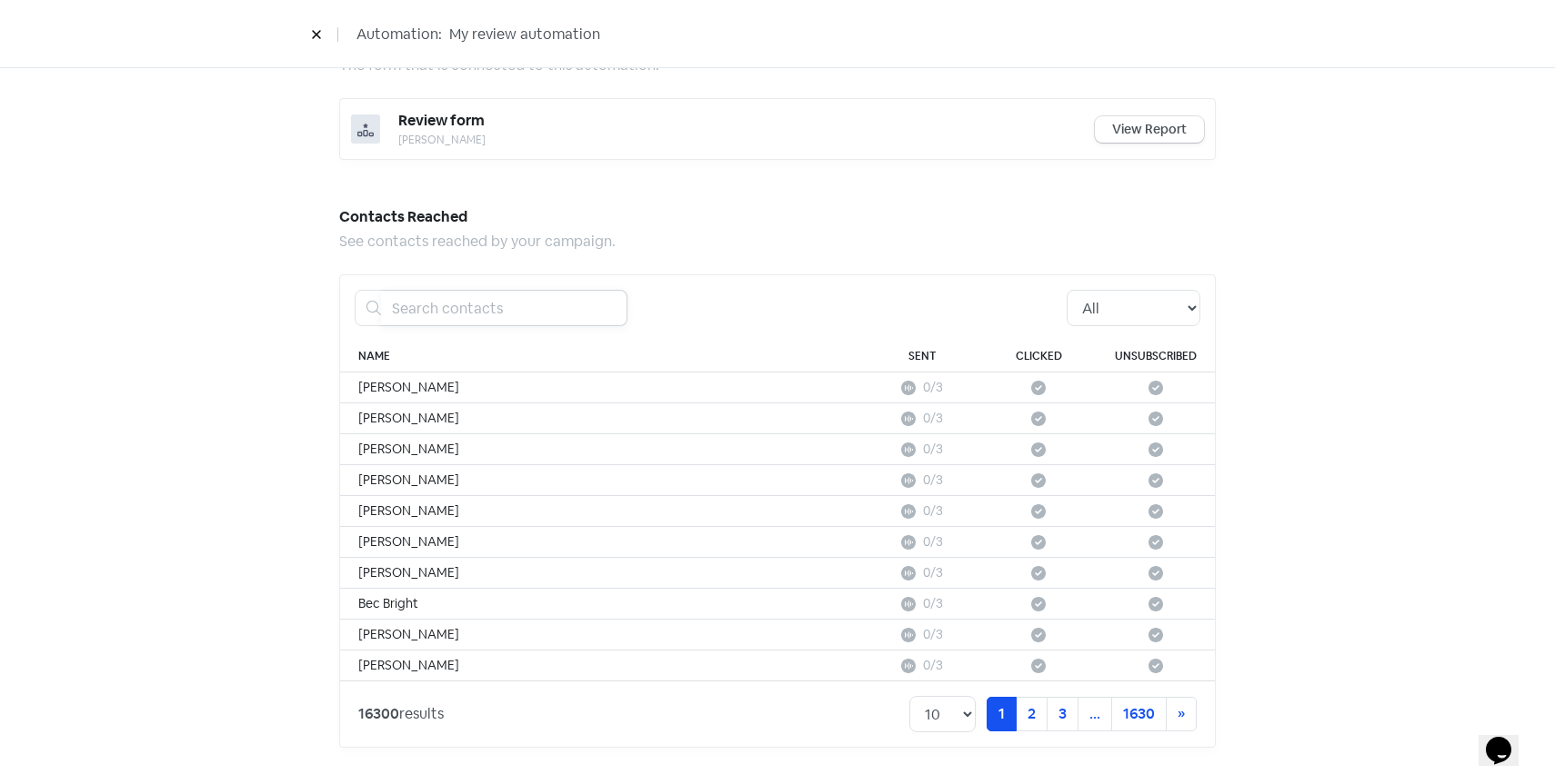
click at [412, 308] on input "search" at bounding box center [505, 308] width 247 height 37
paste input "2401533"
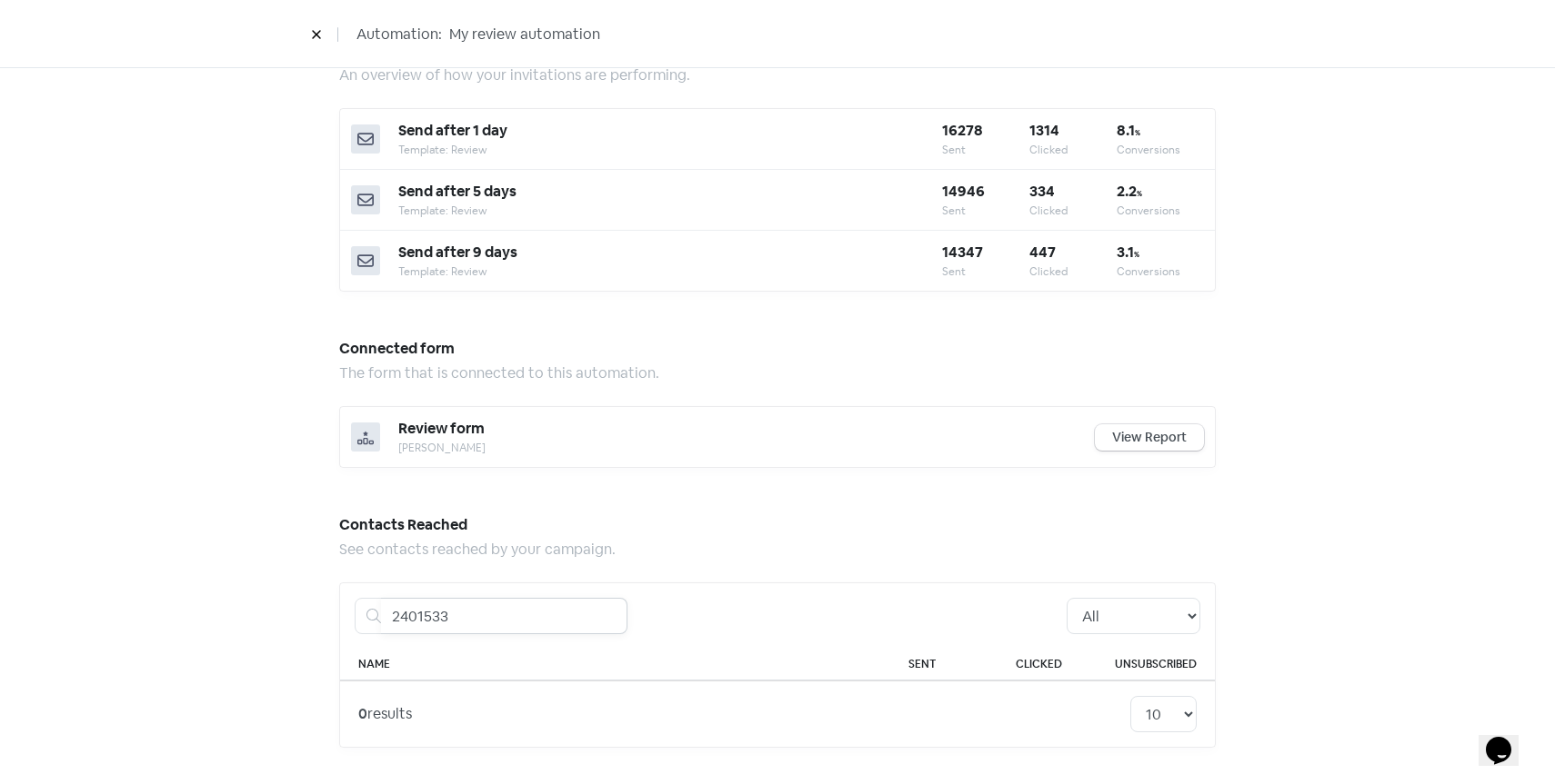
scroll to position [655, 0]
drag, startPoint x: 463, startPoint y: 618, endPoint x: 304, endPoint y: 564, distance: 167.9
click at [304, 564] on div "Automation performance An overview of how your automation is performing. 99.9 %…" at bounding box center [777, 110] width 949 height 1349
paste input "[PERSON_NAME]"
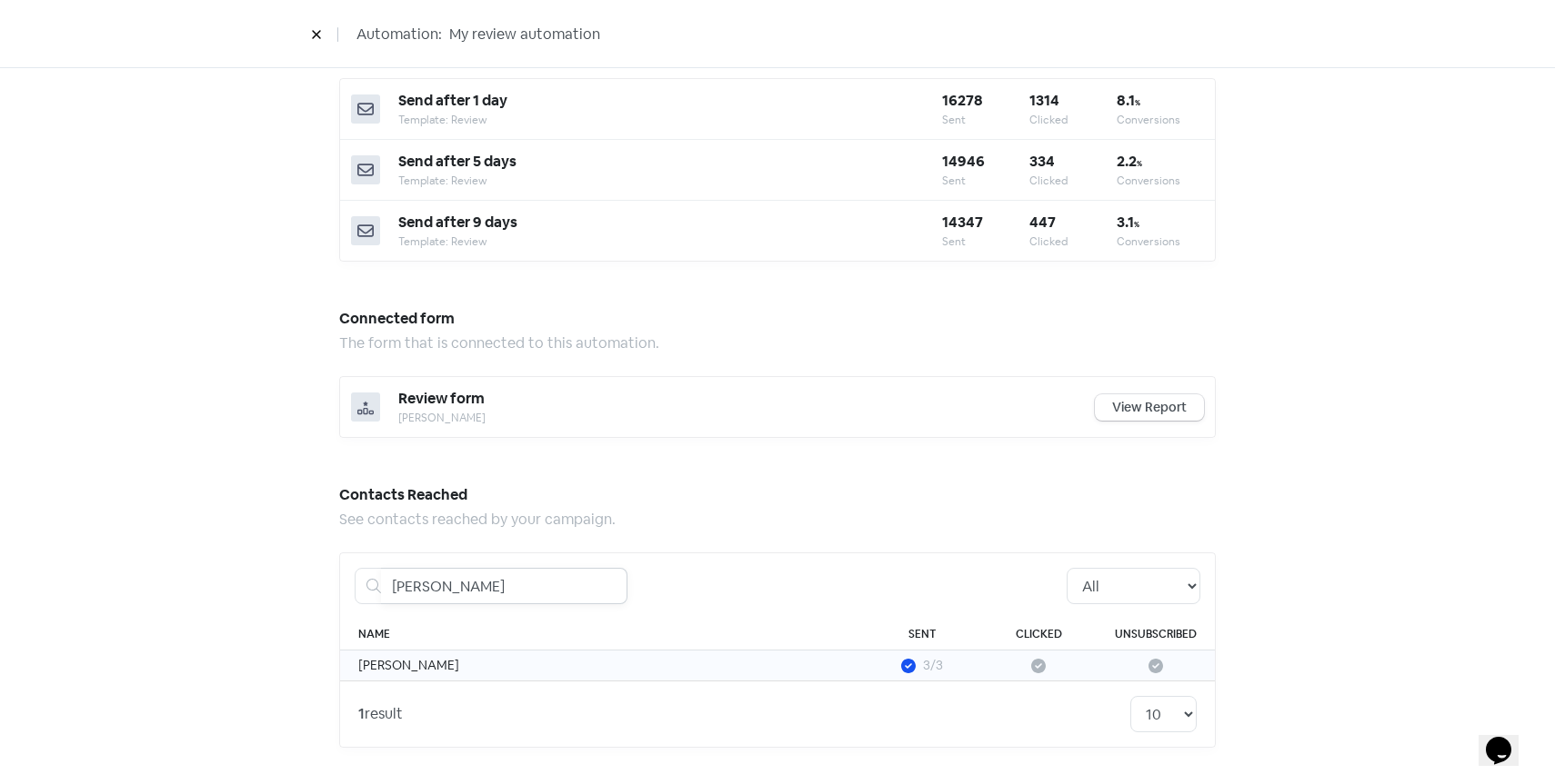
type input "[PERSON_NAME]"
click at [418, 672] on td "[PERSON_NAME]" at bounding box center [601, 666] width 524 height 31
